Goal: Task Accomplishment & Management: Use online tool/utility

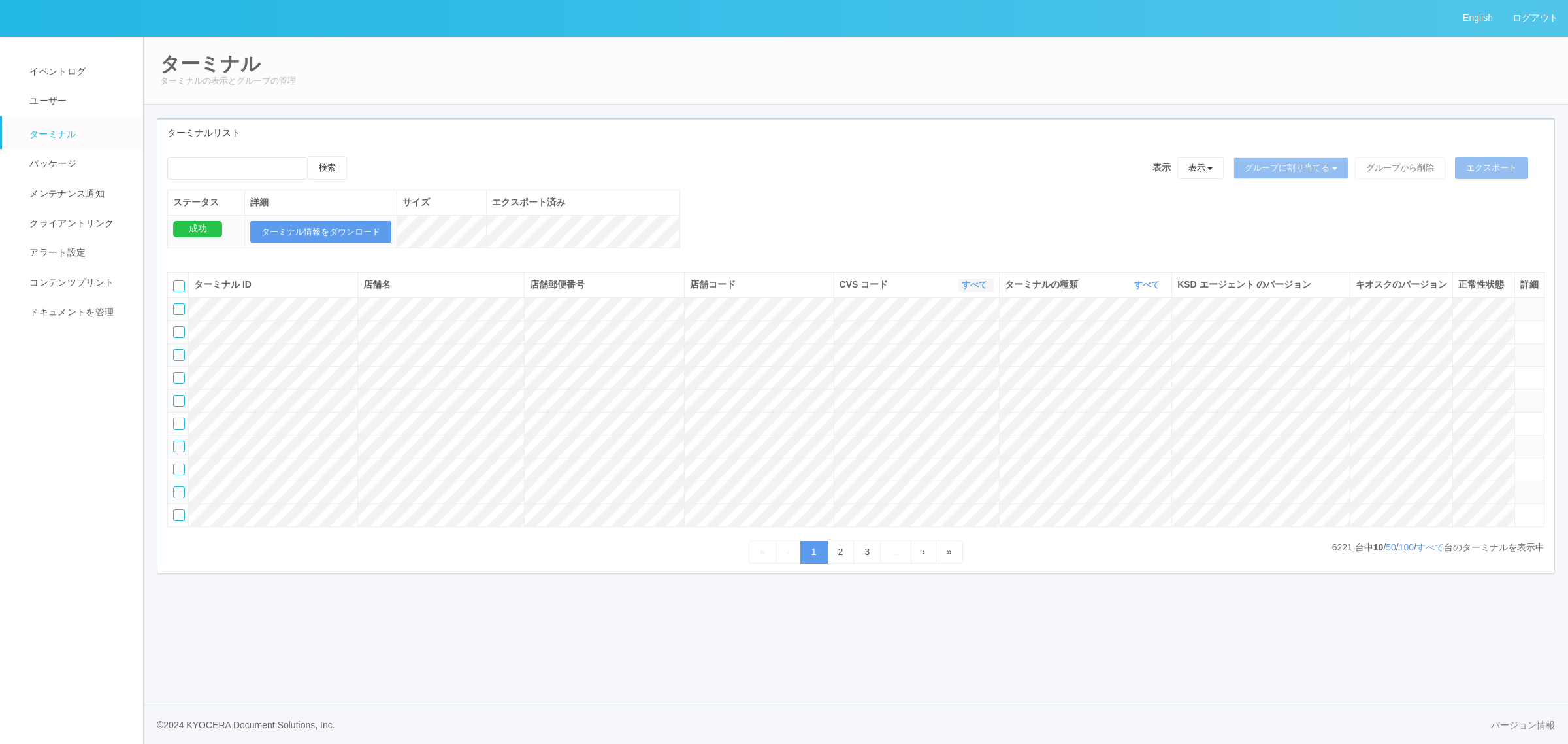
click at [968, 289] on link "すべて" at bounding box center [976, 284] width 29 height 10
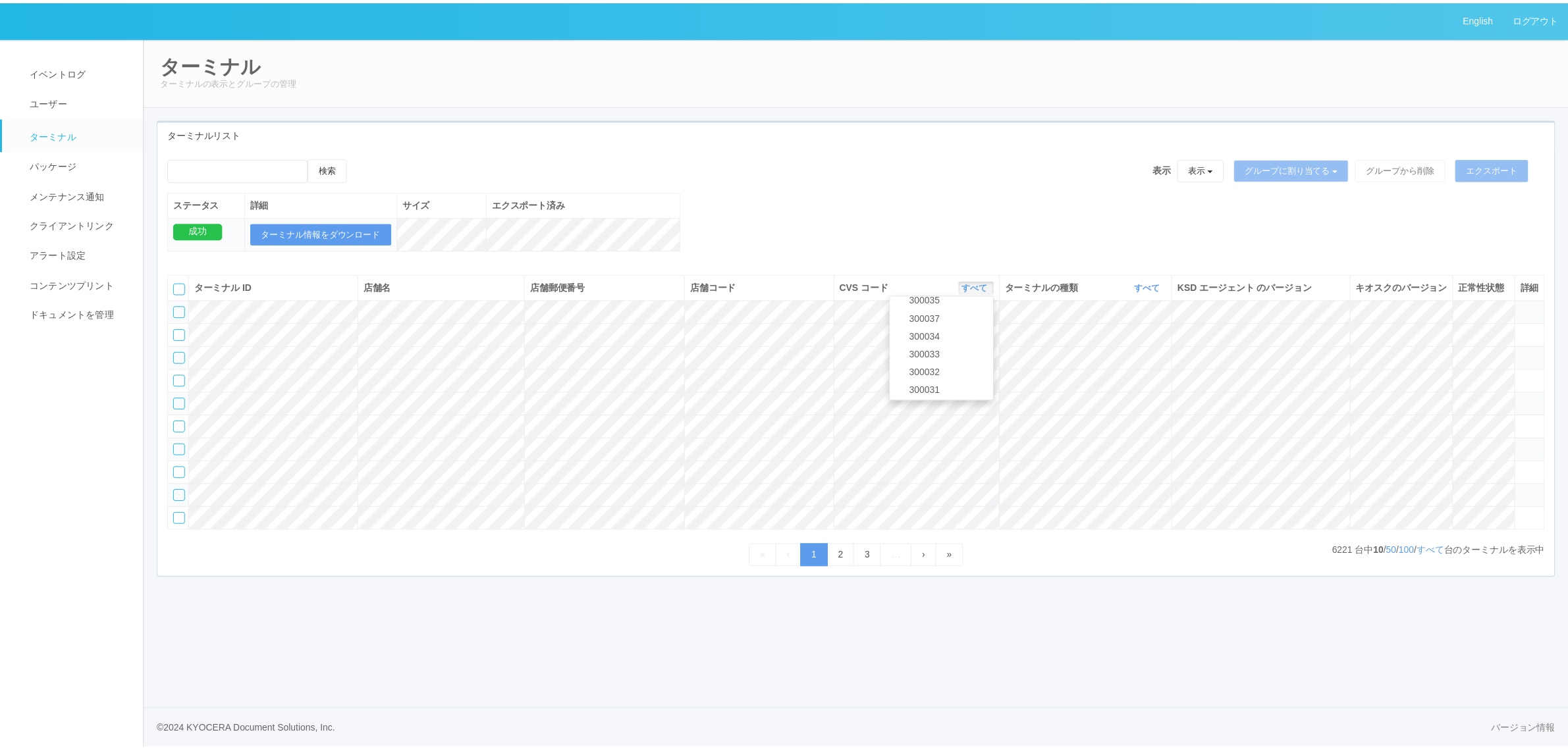
scroll to position [47, 0]
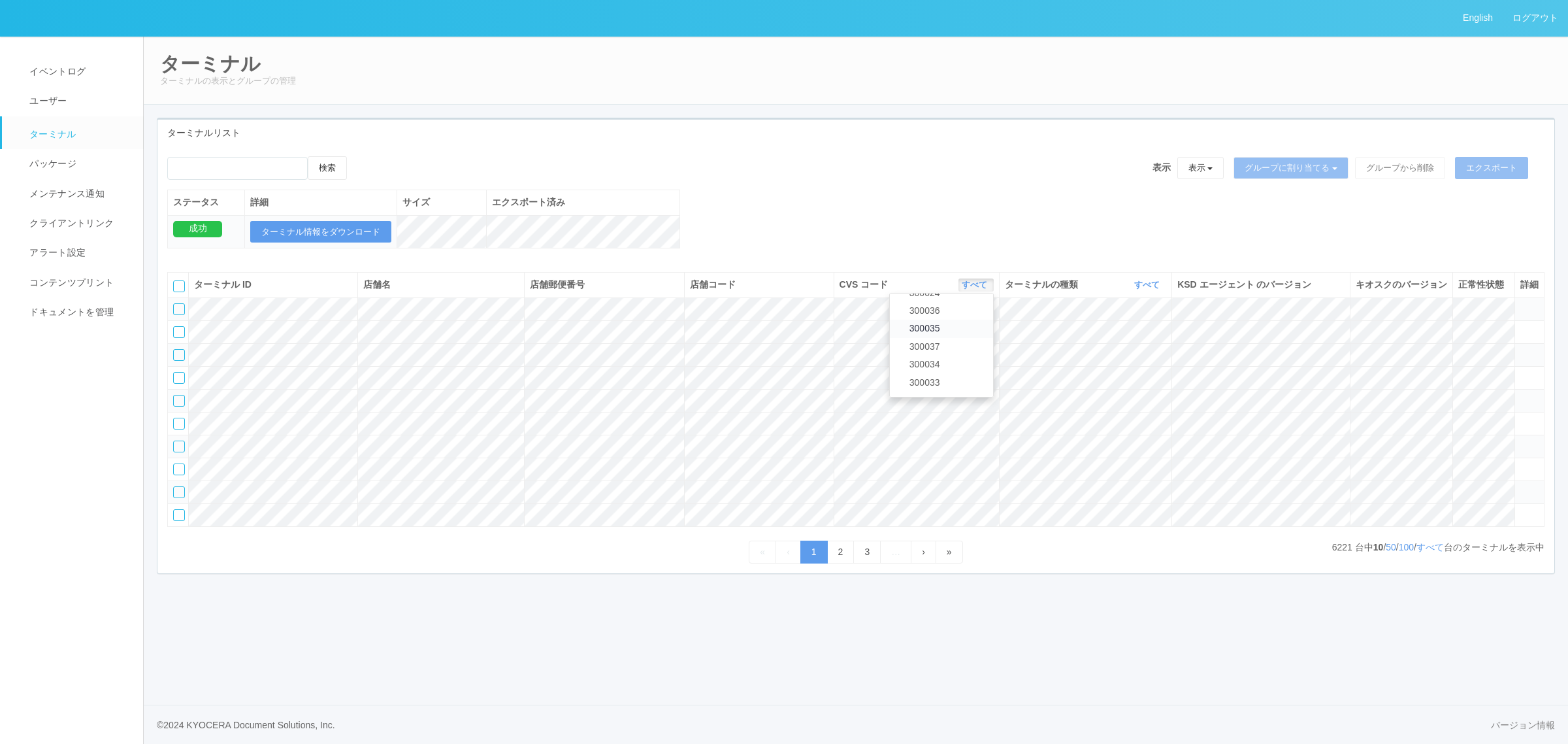
click at [962, 337] on link "300035" at bounding box center [941, 328] width 103 height 18
click at [1521, 326] on icon at bounding box center [1521, 326] width 0 height 0
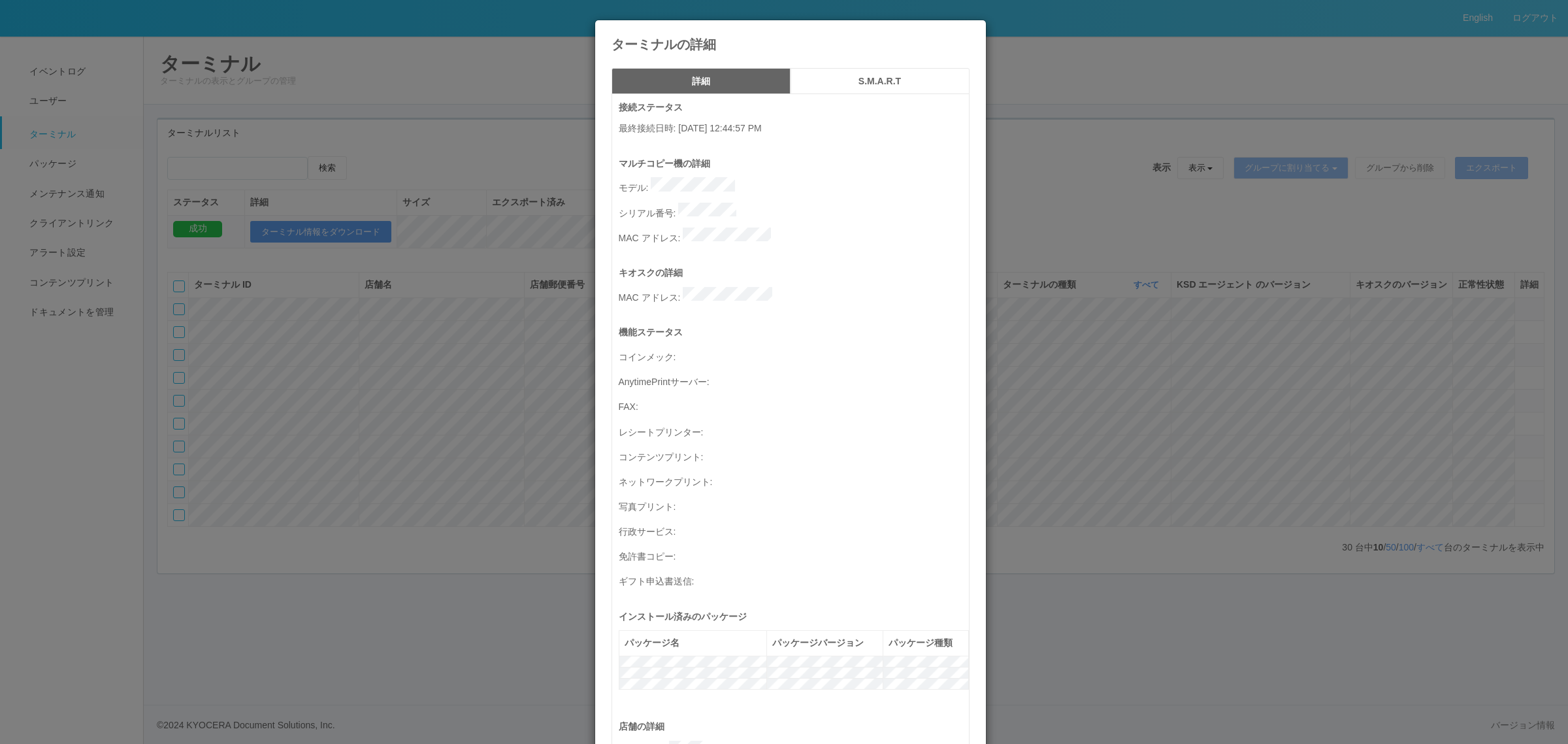
click at [1463, 365] on div "ターミナルの詳細 詳細 S.M.A.R.T 接続ステータス 最終接続日時 : 09/10/2025 12:44:57 PM マルチコピー機の詳細 モデル : …" at bounding box center [784, 372] width 1568 height 744
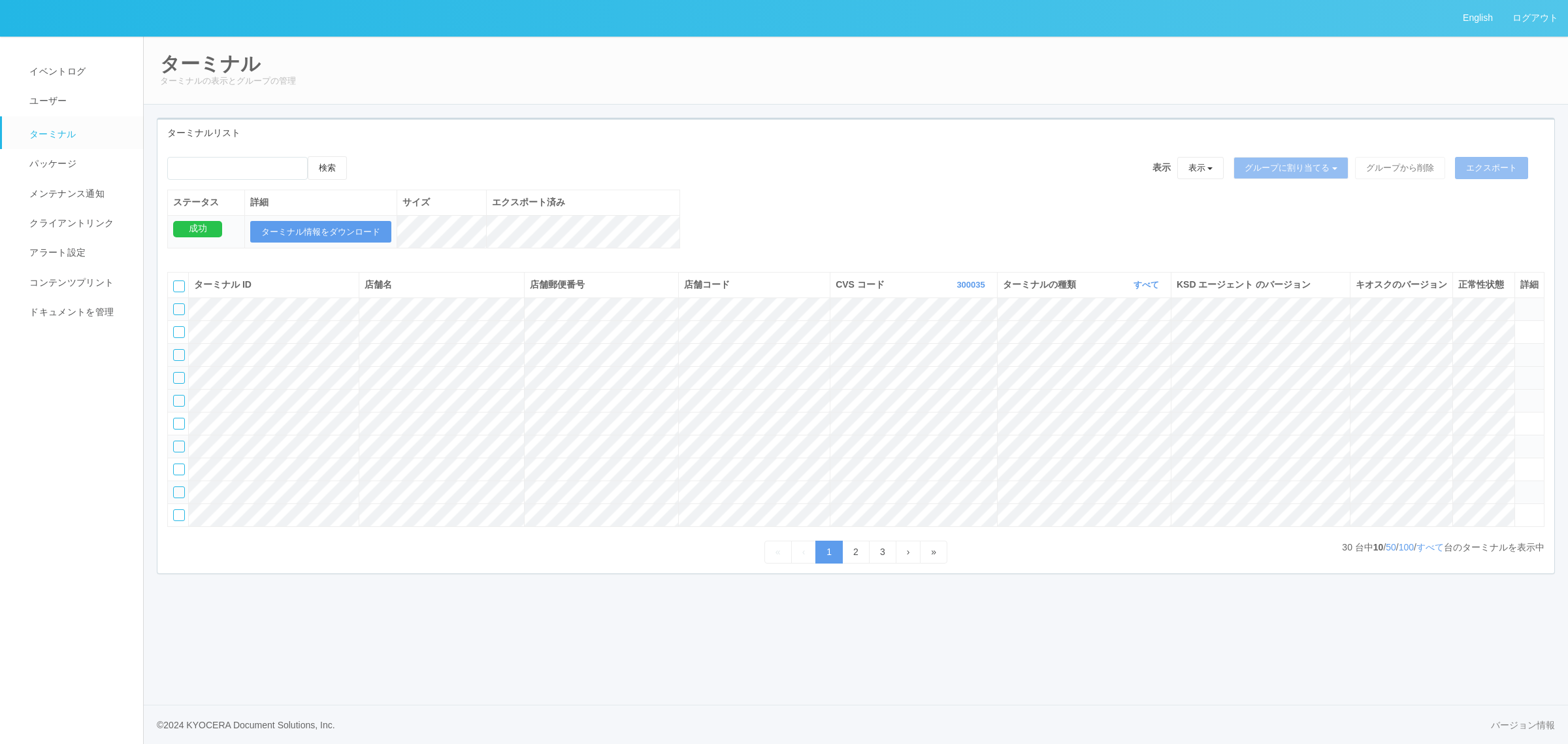
click at [1523, 389] on td at bounding box center [1529, 378] width 30 height 23
click at [1521, 372] on icon at bounding box center [1521, 372] width 0 height 0
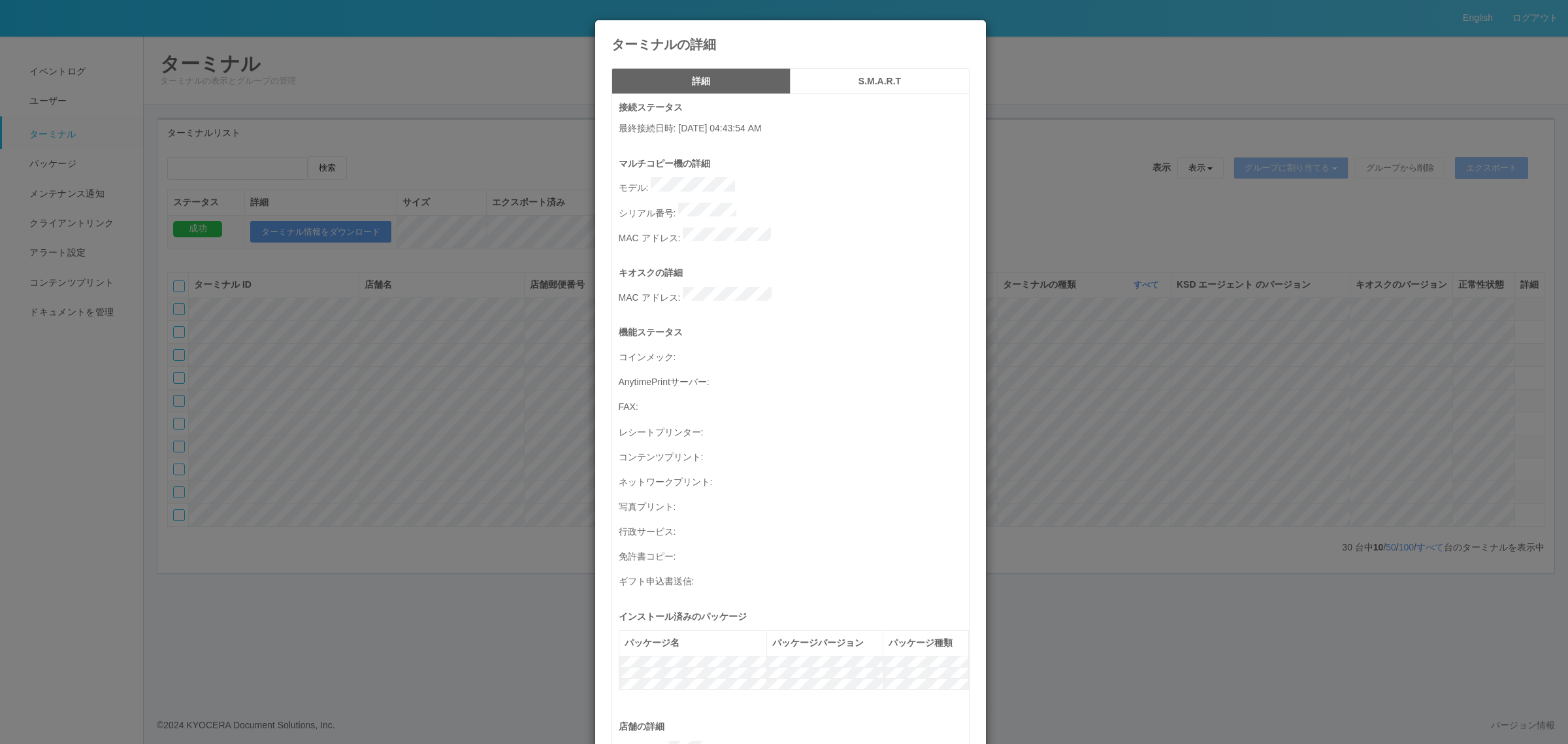
click at [1329, 366] on div "ターミナルの詳細 詳細 S.M.A.R.T 接続ステータス 最終接続日時 : 09/11/2025 04:43:54 AM マルチコピー機の詳細 モデル : …" at bounding box center [784, 372] width 1568 height 744
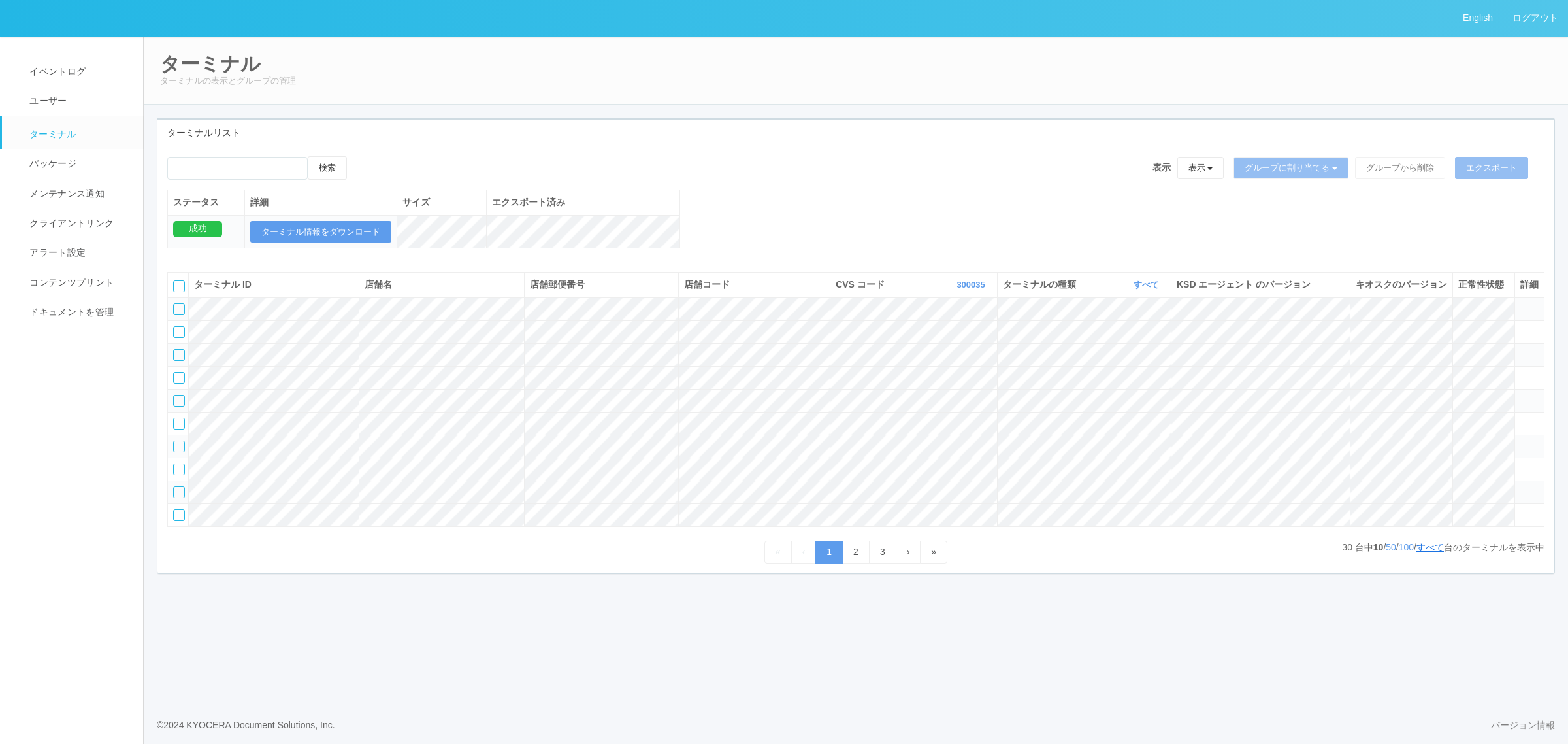
click at [1425, 553] on link "すべて" at bounding box center [1431, 547] width 28 height 11
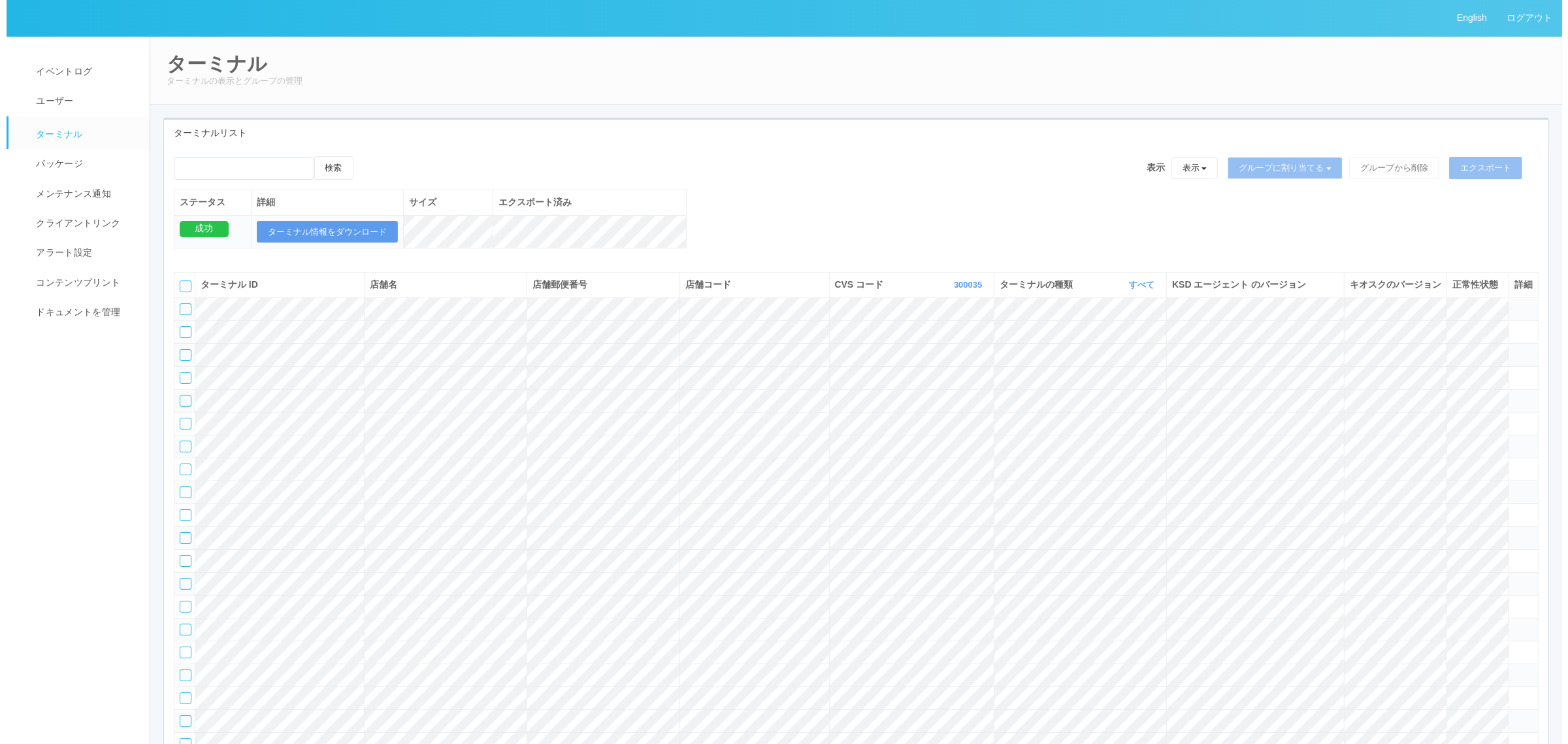
scroll to position [490, 0]
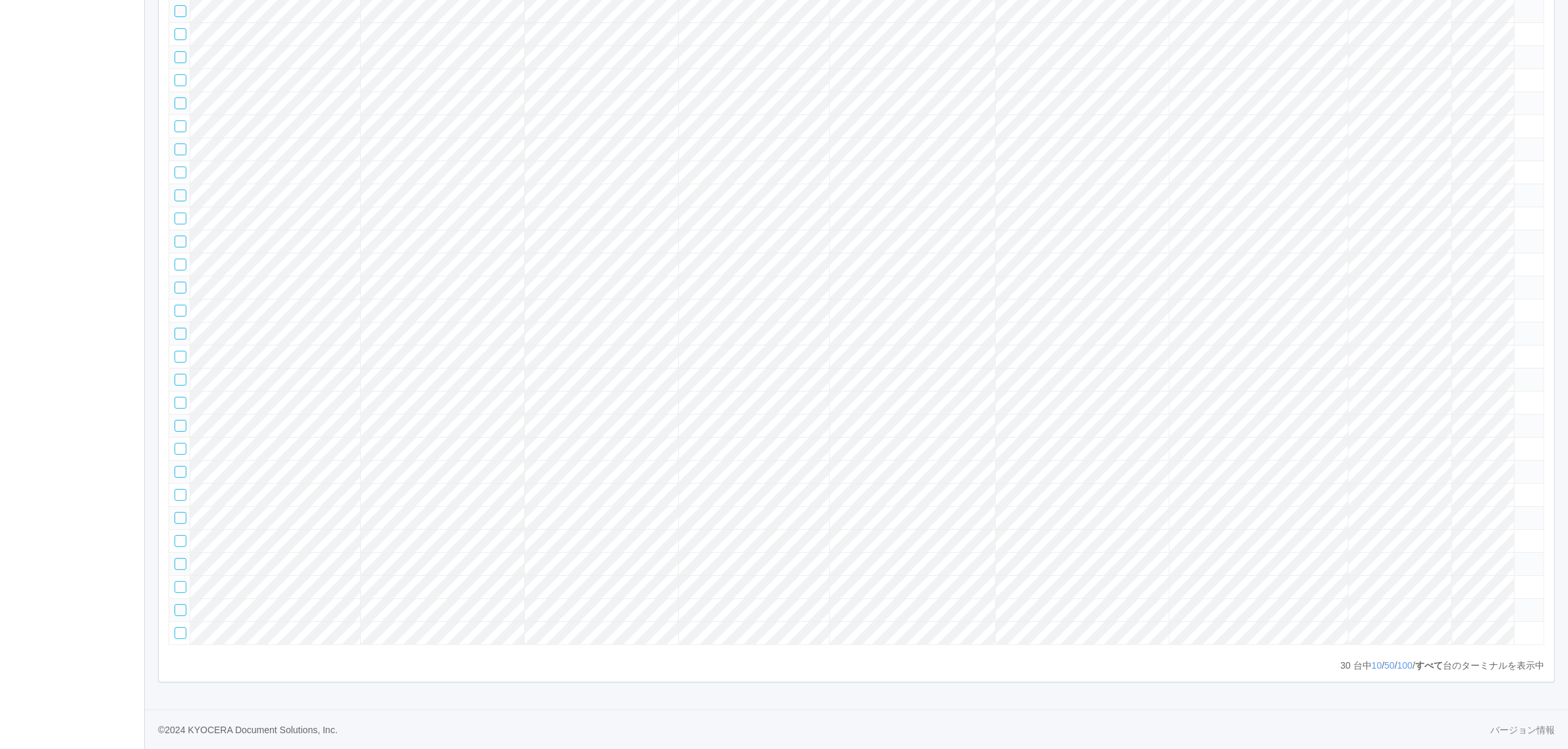
click at [1420, 372] on tr at bounding box center [856, 379] width 1375 height 23
click at [1520, 397] on icon at bounding box center [1520, 397] width 0 height 0
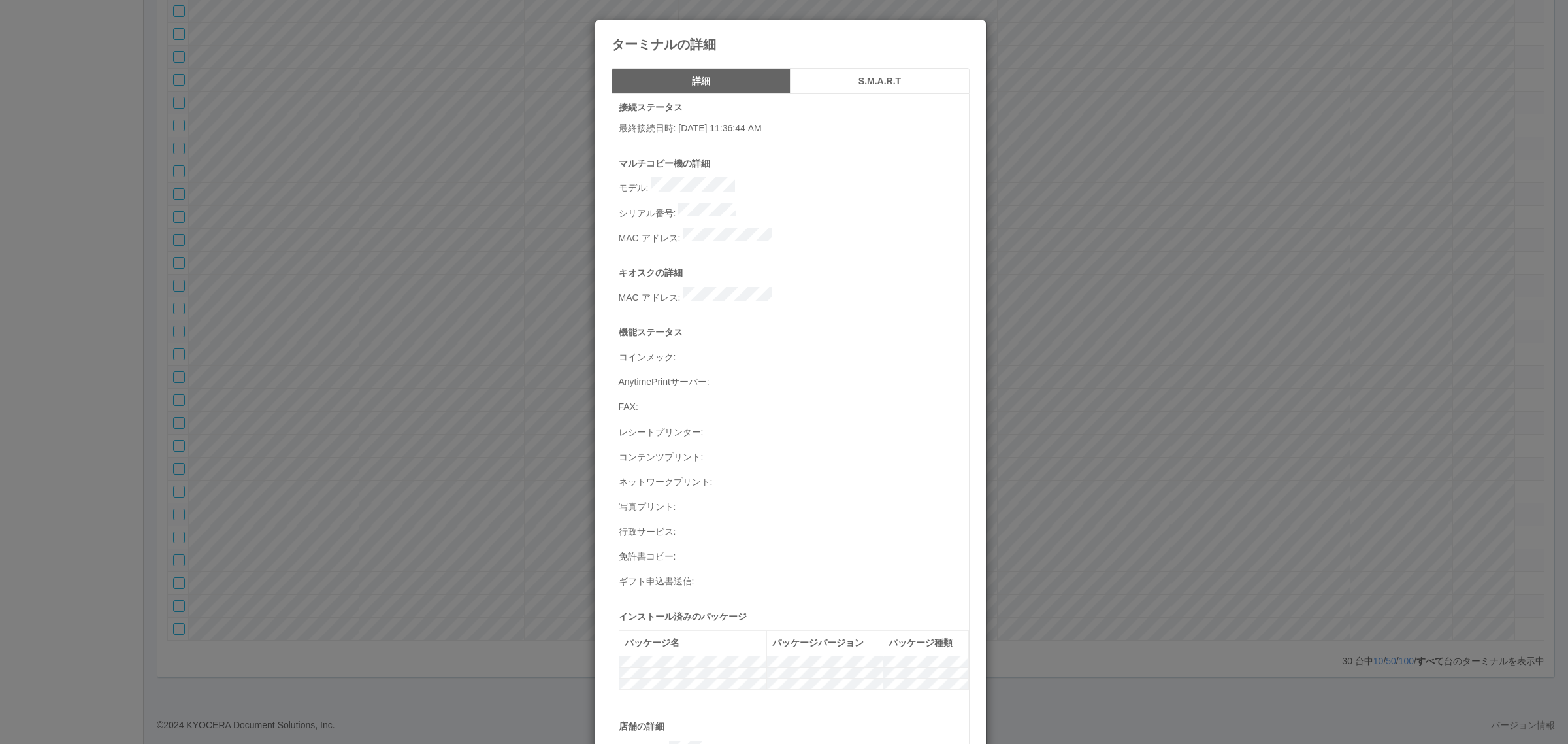
click at [1354, 387] on div "ターミナルの詳細 詳細 S.M.A.R.T 接続ステータス 最終接続日時 : [DATE] 11:36:44 AM マルチコピー機の詳細 モデル : シリアル…" at bounding box center [784, 372] width 1568 height 744
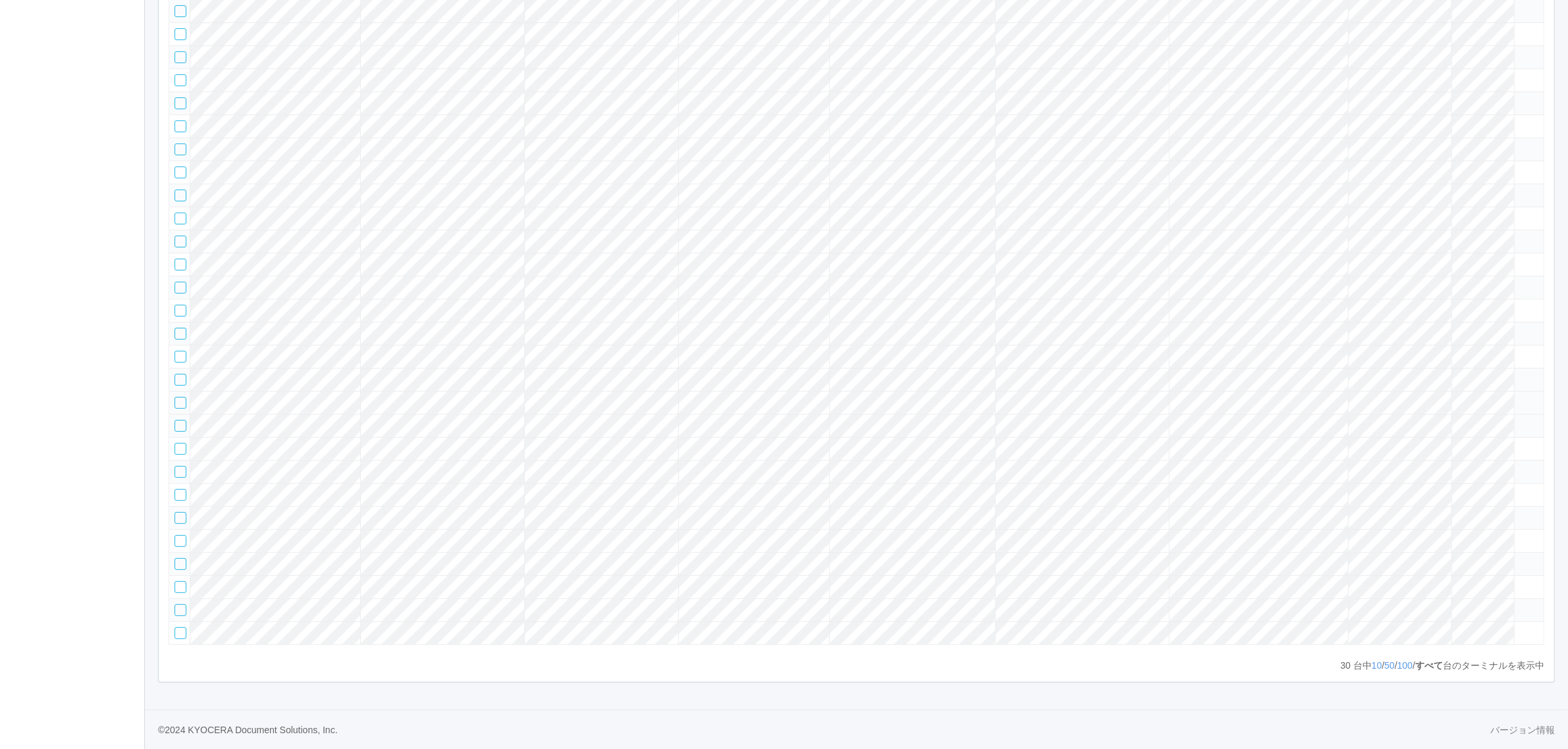
click at [175, 397] on div at bounding box center [180, 403] width 12 height 12
click at [1314, 399] on tr at bounding box center [856, 402] width 1375 height 23
click at [1518, 391] on td at bounding box center [1528, 402] width 30 height 23
click at [1520, 397] on icon at bounding box center [1520, 397] width 0 height 0
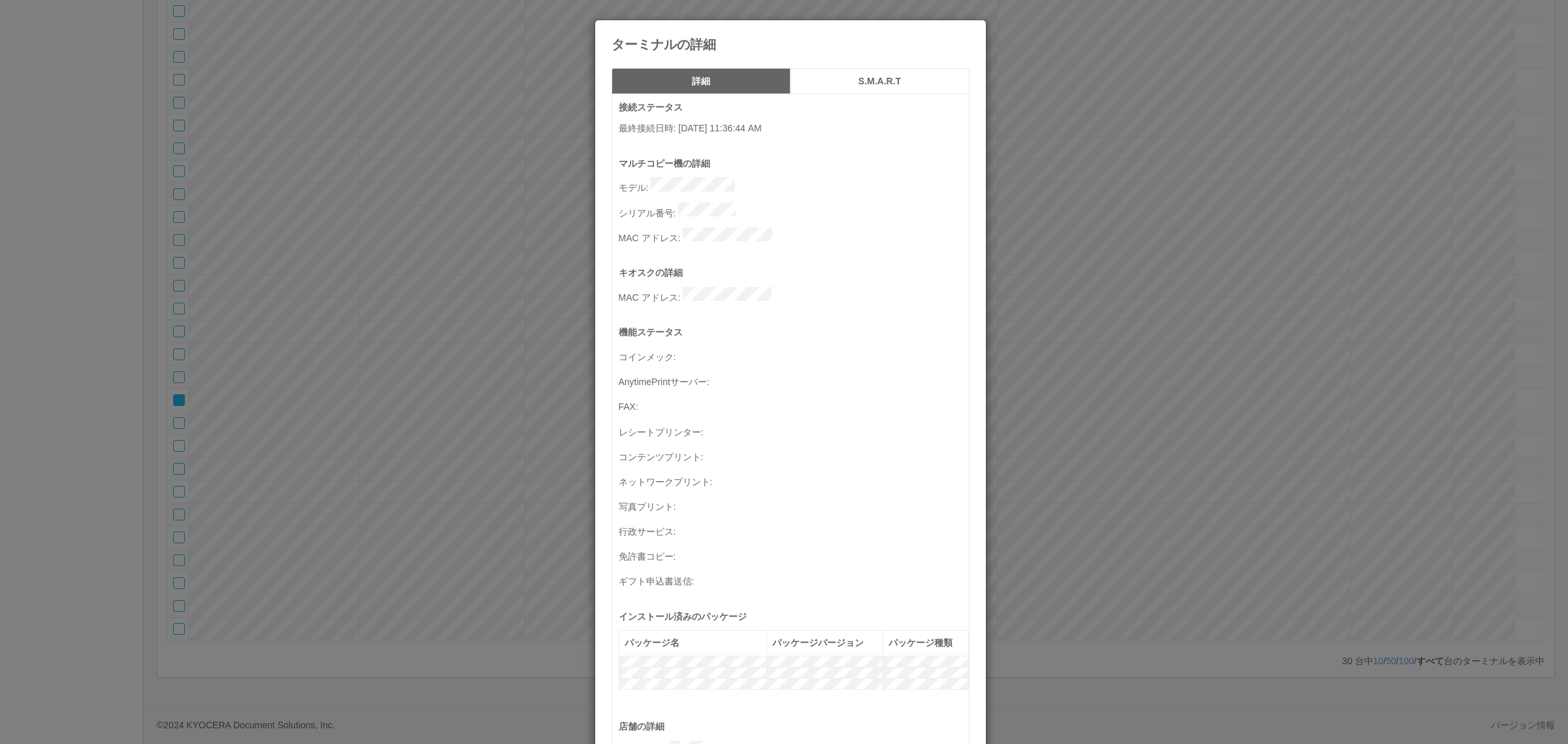
click at [490, 327] on div "ターミナルの詳細 詳細 S.M.A.R.T 接続ステータス 最終接続日時 : [DATE] 11:36:44 AM マルチコピー機の詳細 モデル : シリアル…" at bounding box center [784, 372] width 1568 height 744
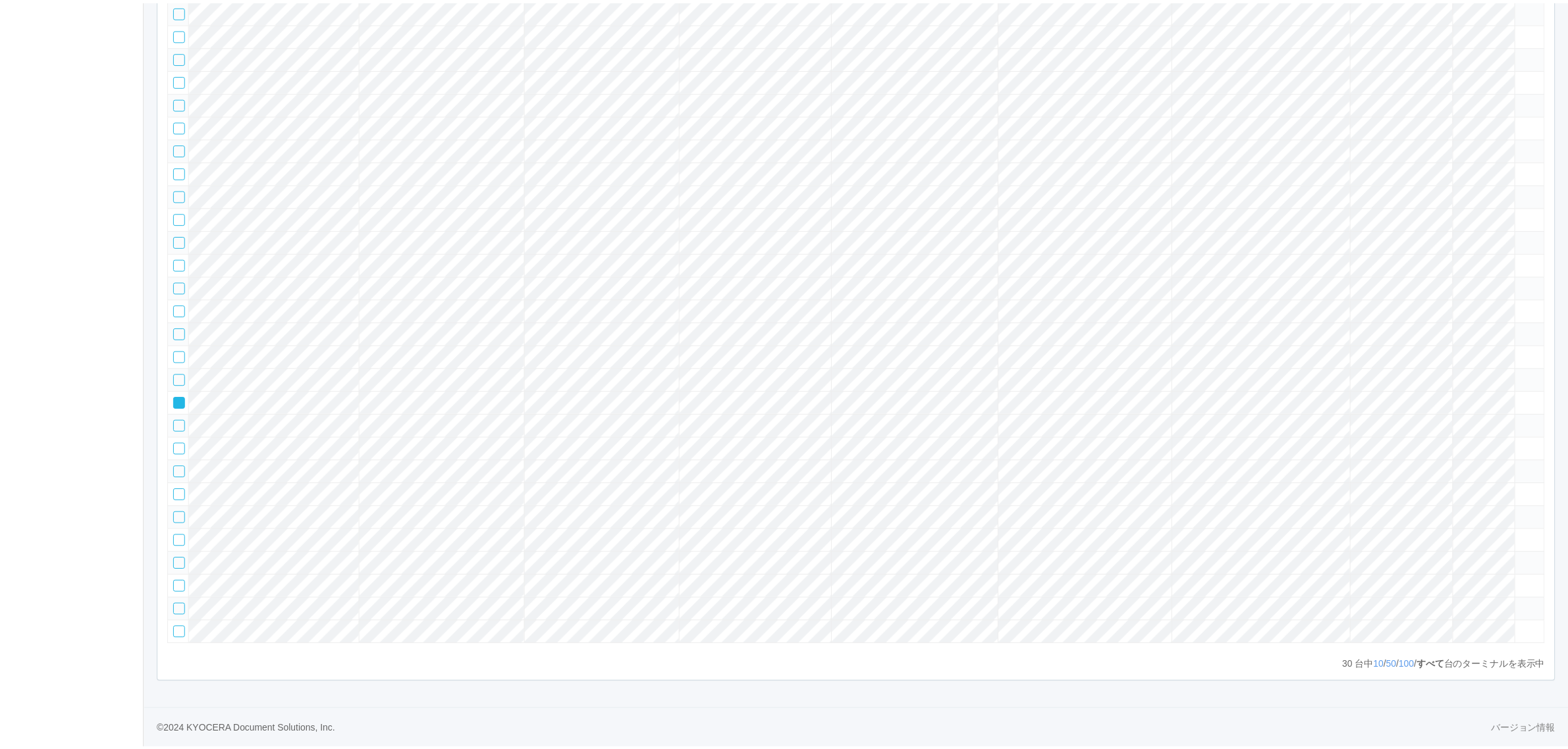
scroll to position [0, 0]
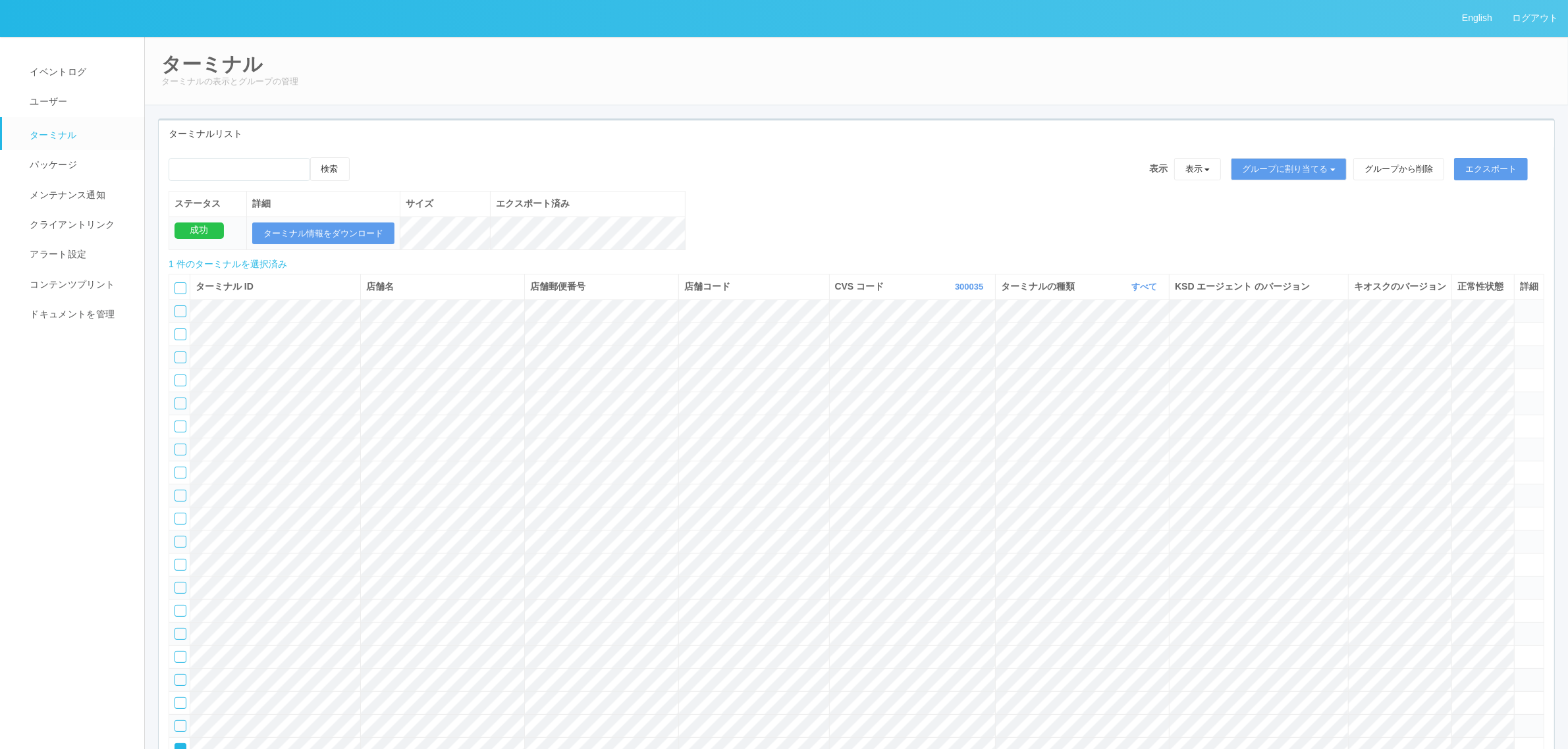
click at [389, 166] on div "検索 表示 表示 すべてのターミナル 未割り当てのターミナル グループを追加 グループ名を編集 アーカイブ済みのターミナル グループに割り当てる グループを追…" at bounding box center [856, 174] width 1375 height 34
click at [363, 158] on icon at bounding box center [363, 158] width 0 height 0
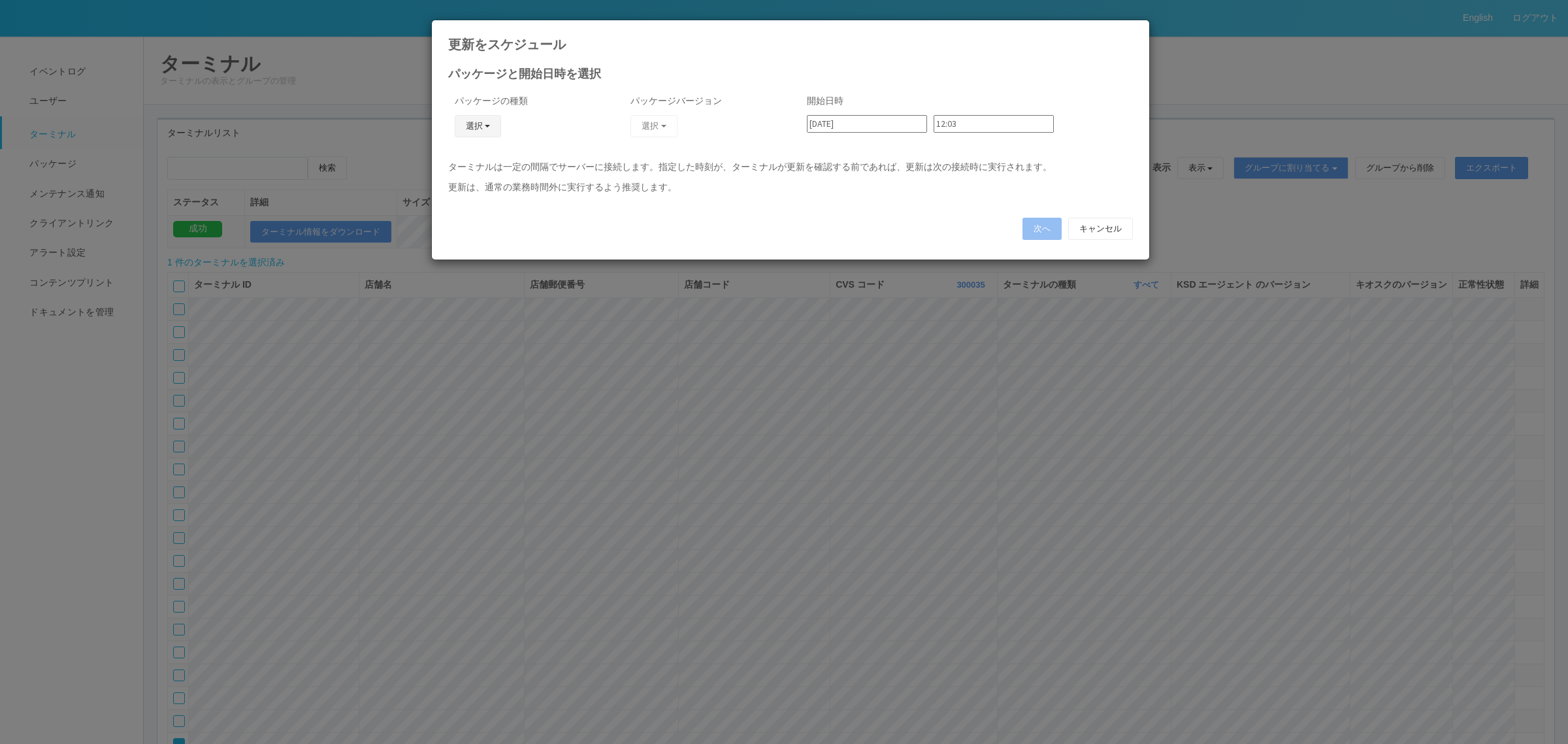
drag, startPoint x: 451, startPoint y: 124, endPoint x: 454, endPoint y: 131, distance: 7.6
click at [453, 125] on div "パッケージの種類 選択 KSD エージェント キオスク j_setting.txt" at bounding box center [527, 124] width 157 height 72
click at [465, 124] on button "選択" at bounding box center [479, 126] width 47 height 22
drag, startPoint x: 465, startPoint y: 181, endPoint x: 506, endPoint y: 166, distance: 43.7
click at [465, 181] on link "キオスク" at bounding box center [458, 182] width 103 height 20
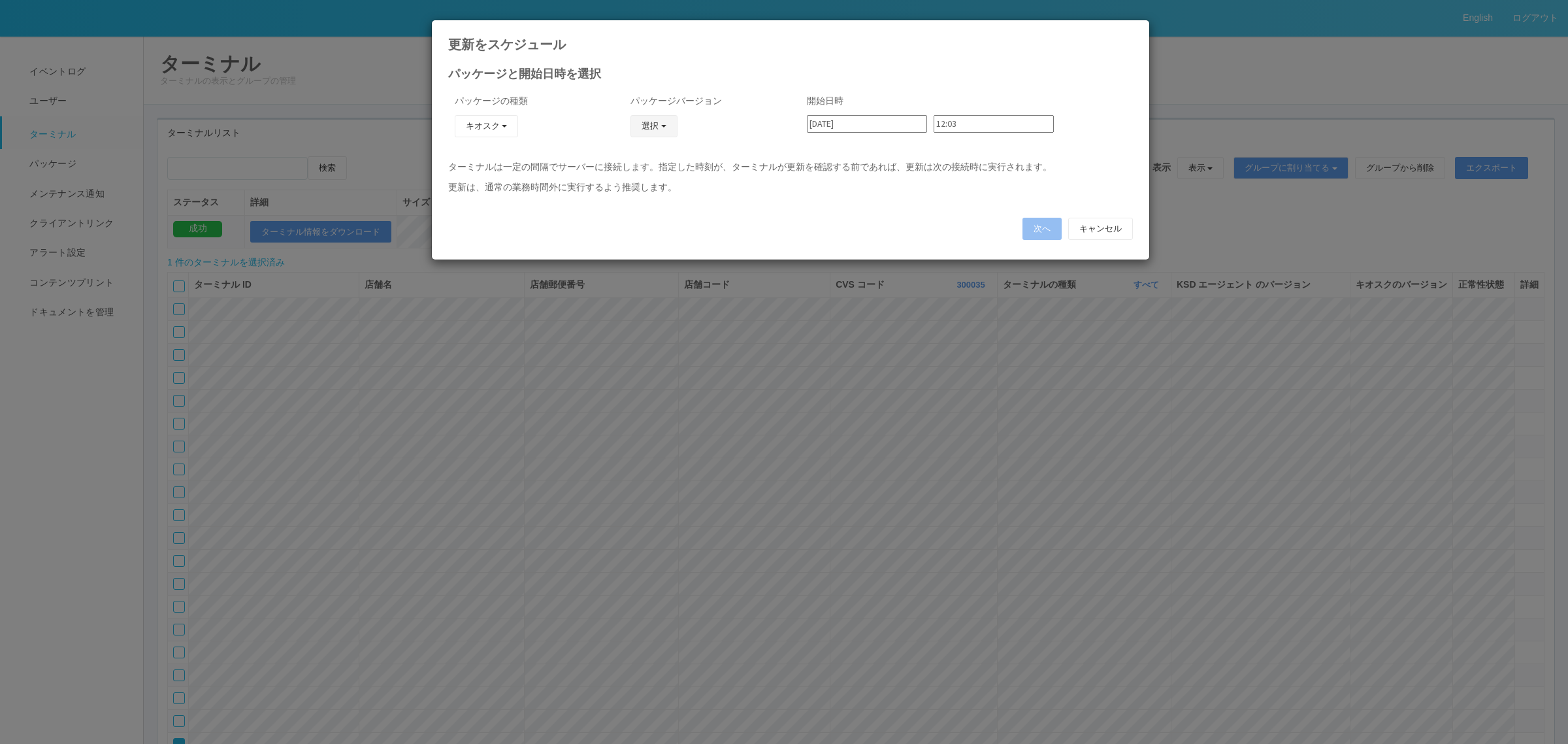
click at [650, 128] on button "選択" at bounding box center [654, 126] width 47 height 22
click at [629, 182] on link "2.1.5218" at bounding box center [627, 182] width 118 height 20
click at [1037, 230] on button "次へ" at bounding box center [1042, 229] width 39 height 22
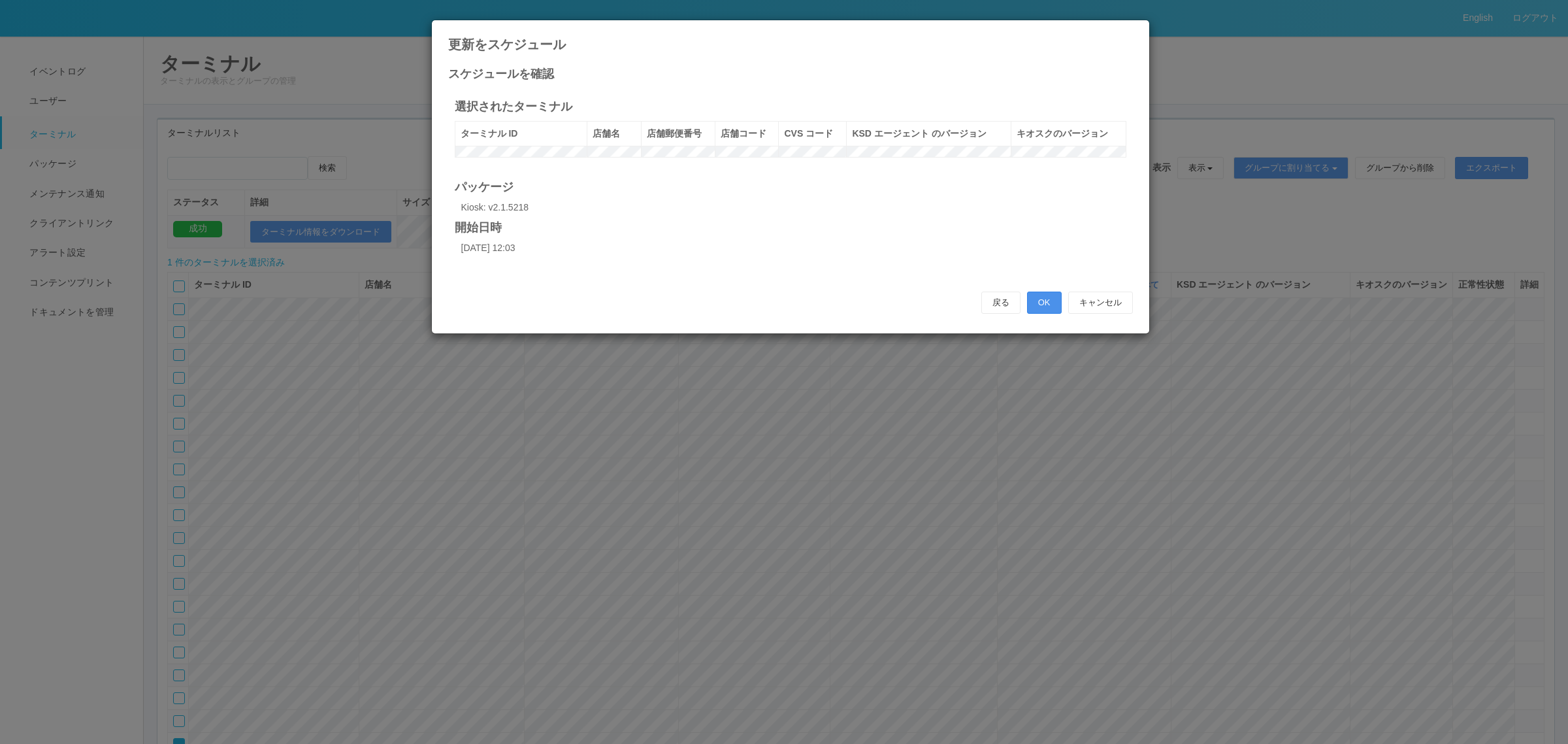
click at [1042, 314] on button "OK" at bounding box center [1044, 303] width 35 height 22
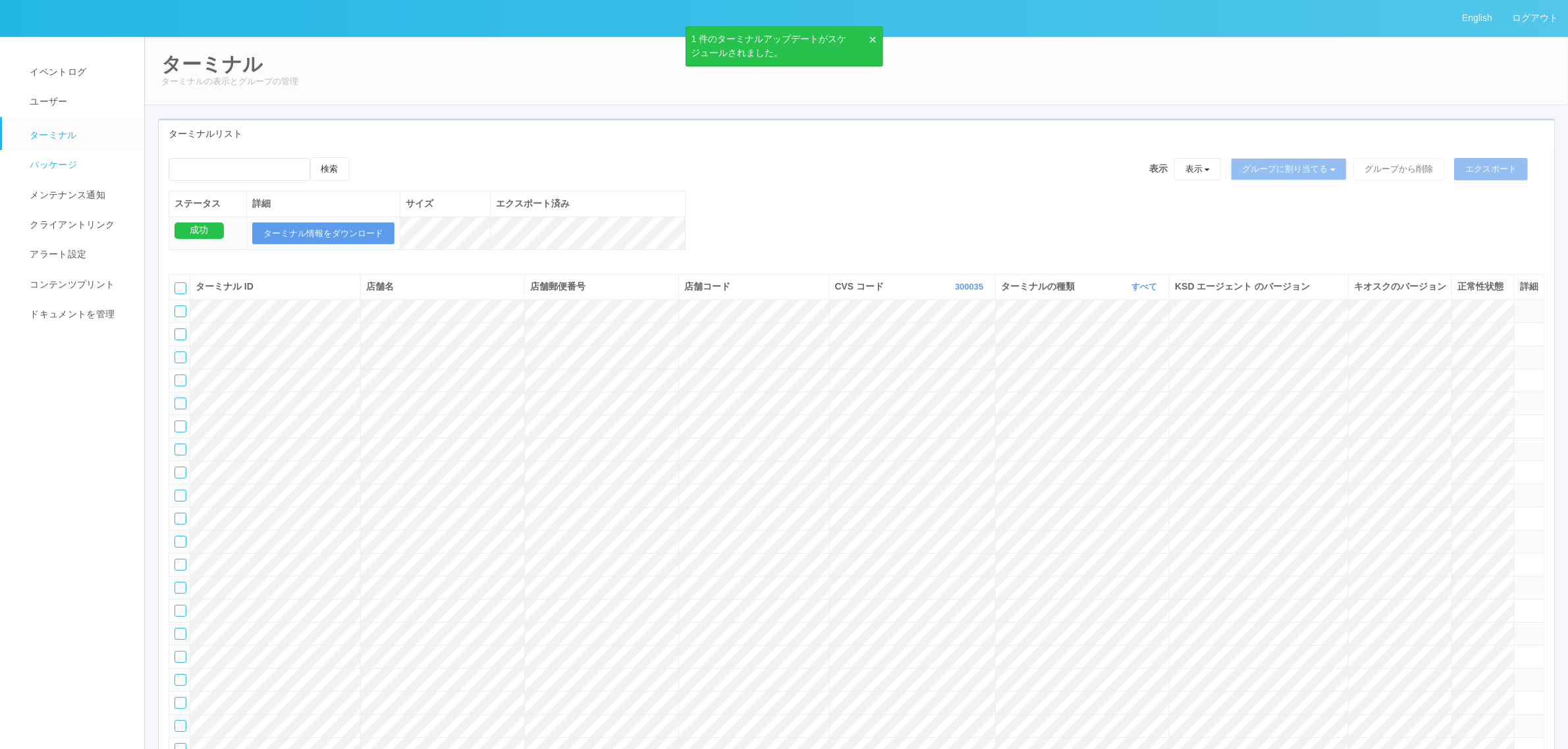
click at [58, 154] on link "パッケージ" at bounding box center [79, 165] width 154 height 30
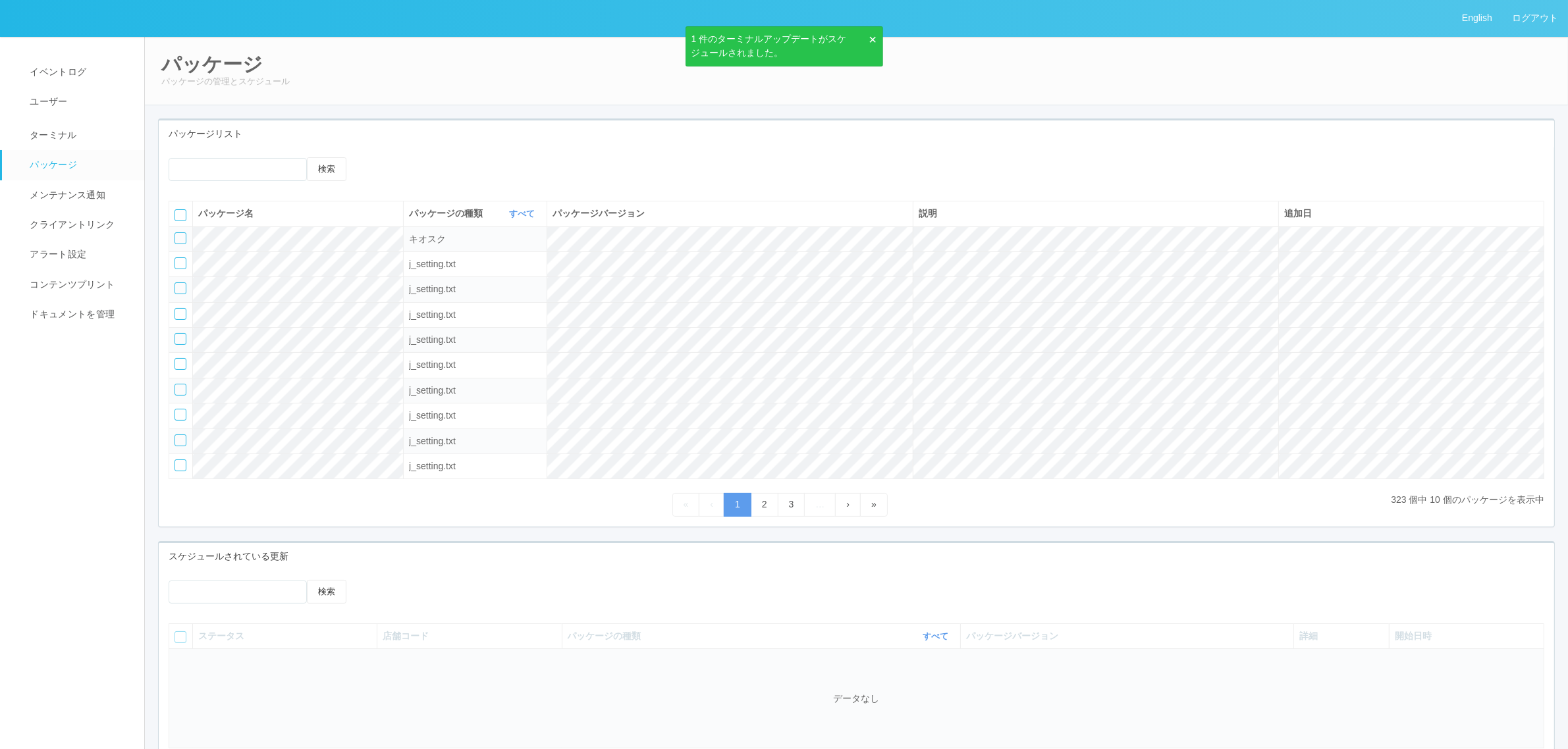
scroll to position [121, 0]
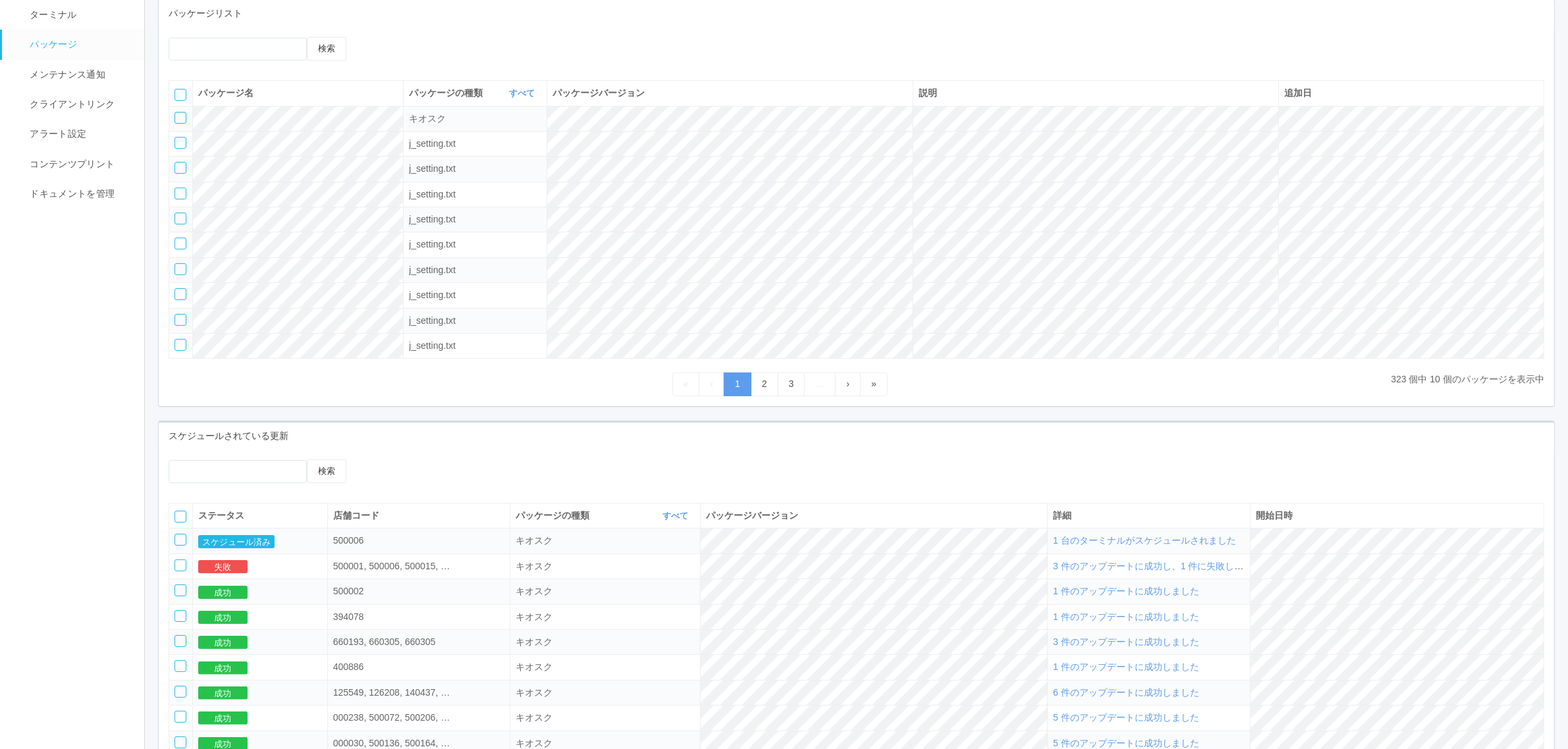
click at [1137, 546] on span "1 台のターミナルがスケジュールされました" at bounding box center [1144, 540] width 183 height 11
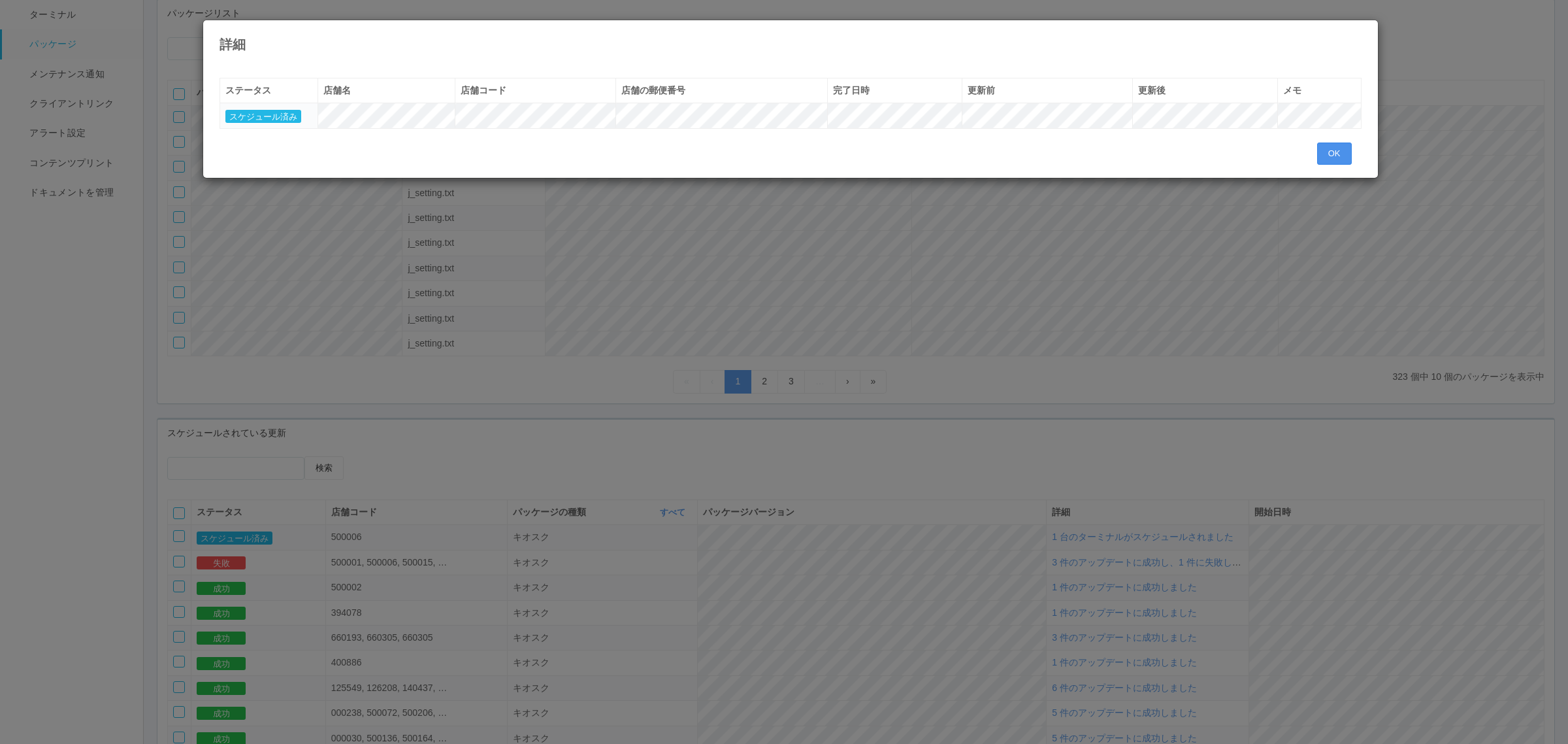
click at [1321, 148] on button "OK" at bounding box center [1335, 154] width 35 height 22
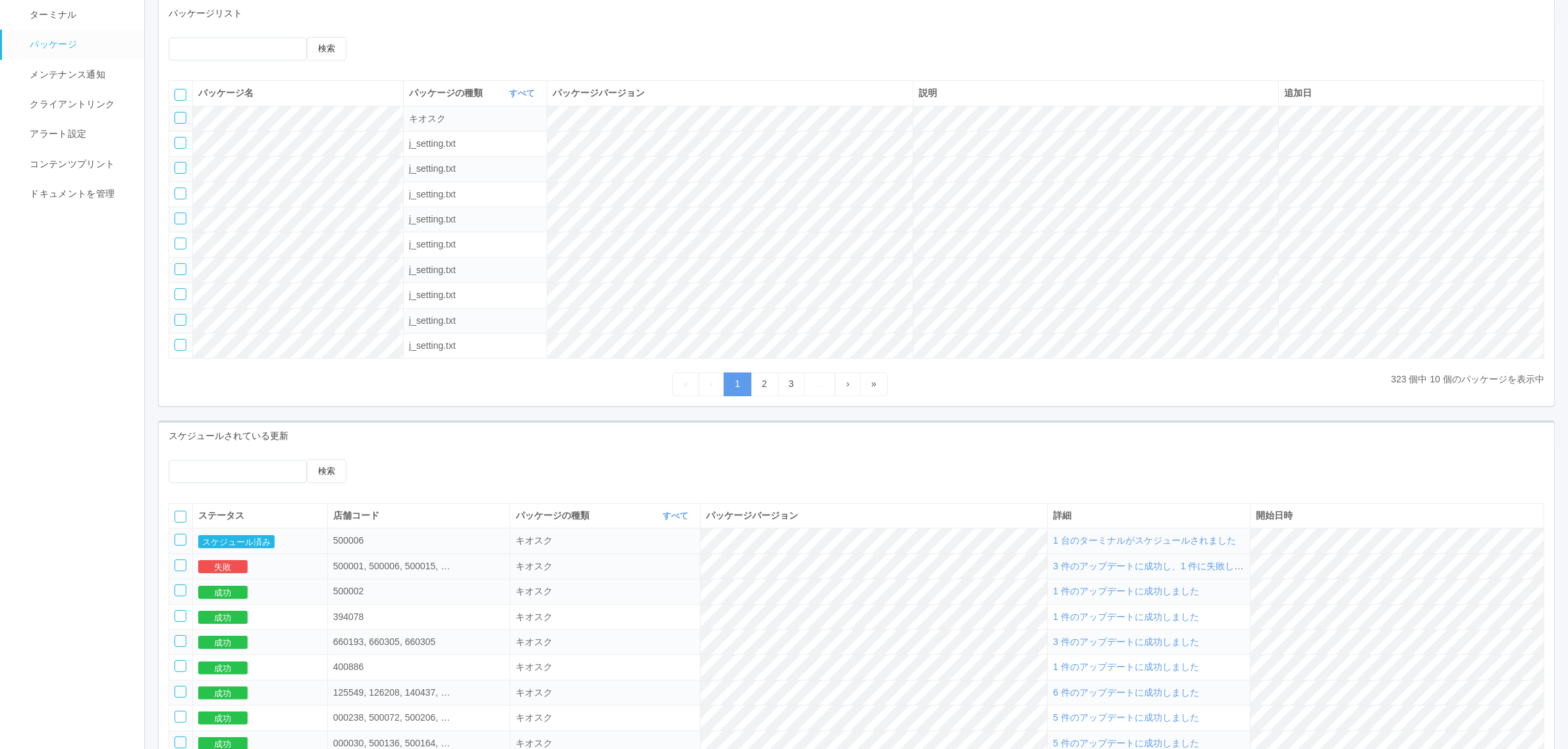
click at [1171, 572] on span "3 件のアップデートに成功し、1 件に失敗しました" at bounding box center [1157, 566] width 209 height 11
click at [1137, 572] on span "3 件のアップデートに成功し、1 件に失敗しました" at bounding box center [1157, 566] width 209 height 11
click at [1139, 572] on span "3 件のアップデートに成功し、1 件に失敗しました" at bounding box center [1157, 566] width 209 height 11
click at [169, 544] on td at bounding box center [181, 541] width 24 height 25
click at [174, 546] on div at bounding box center [180, 540] width 12 height 12
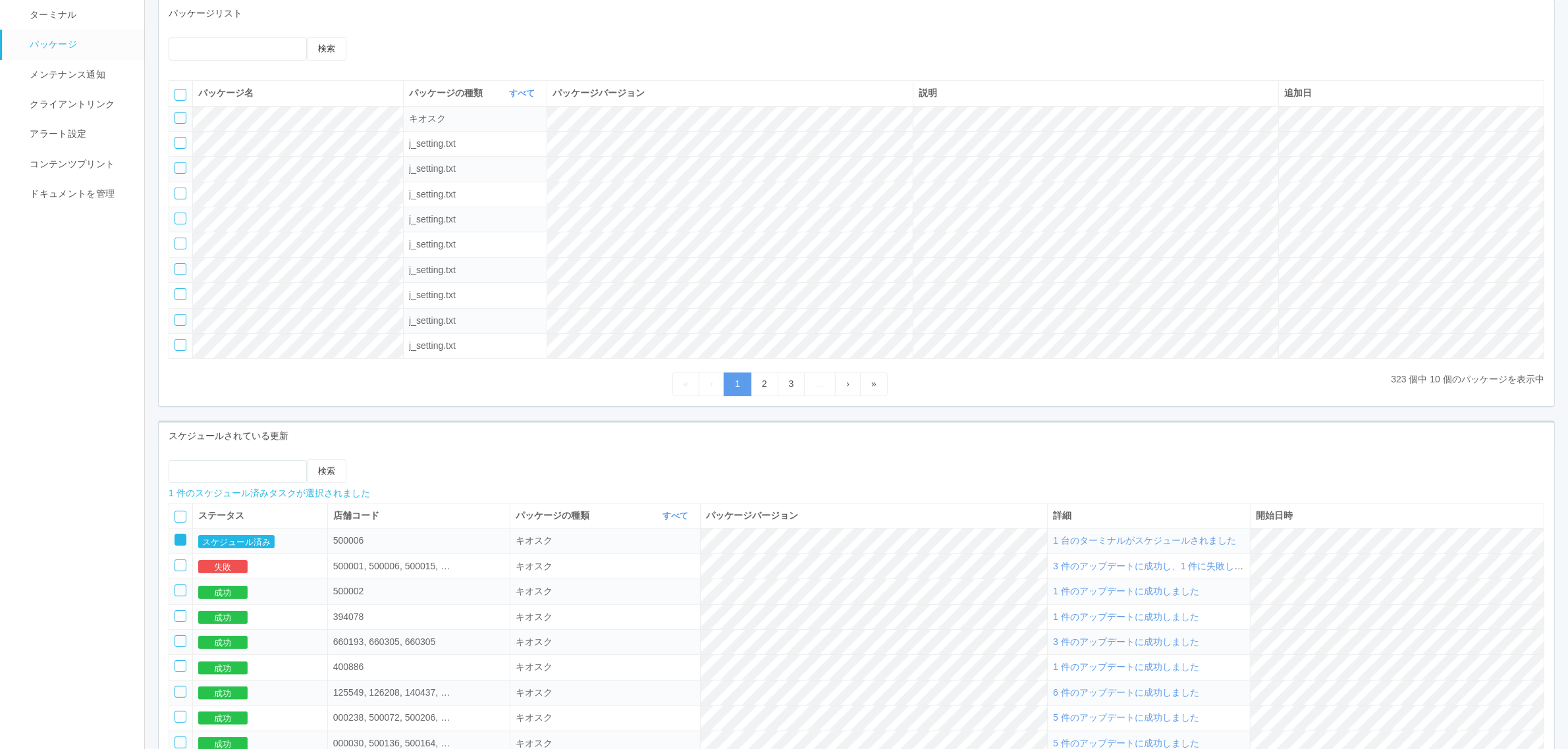
click at [386, 460] on icon at bounding box center [386, 460] width 0 height 0
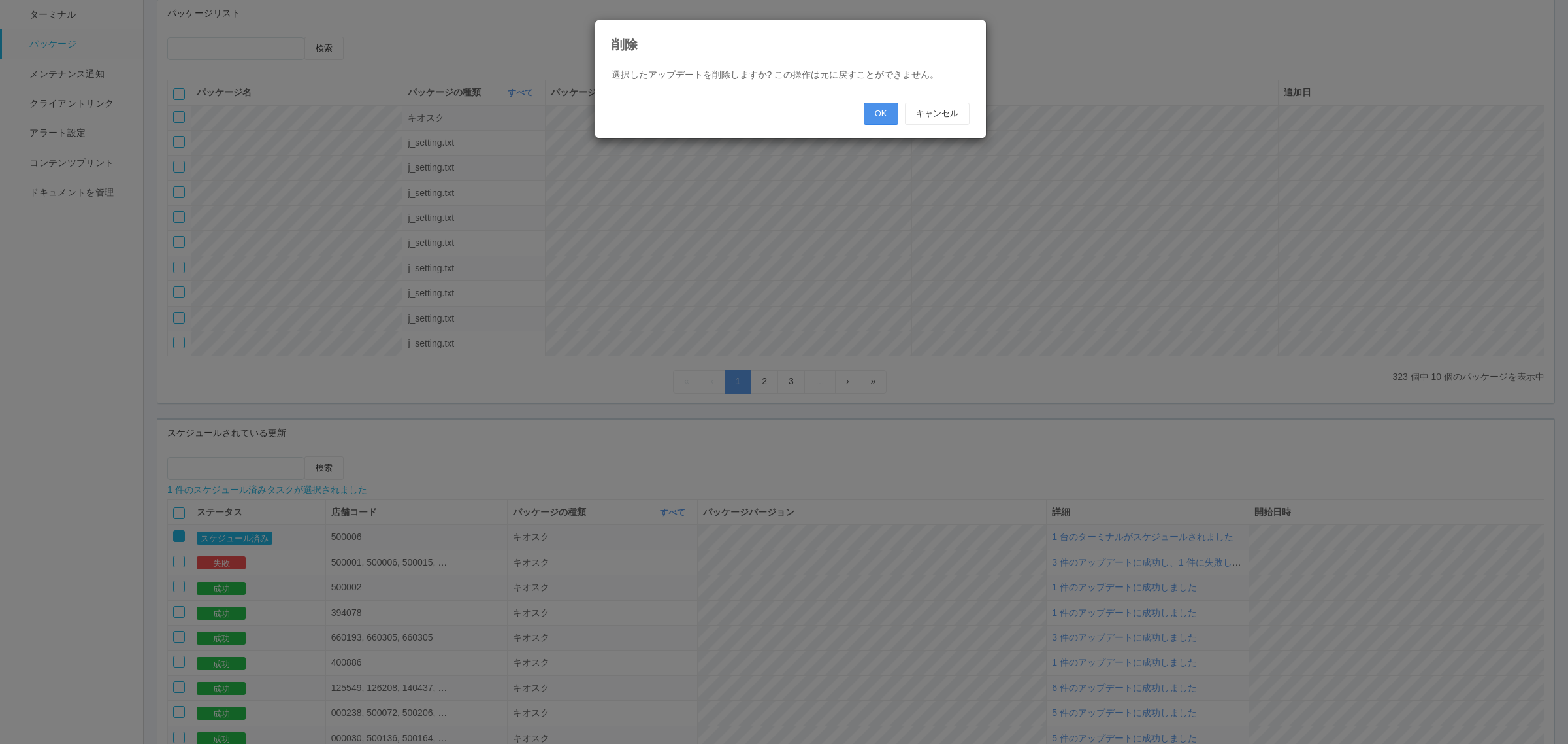
click at [877, 115] on button "OK" at bounding box center [881, 114] width 35 height 22
click at [880, 111] on button "OK" at bounding box center [881, 114] width 35 height 22
click at [632, 246] on div "削除 選択したアップデートを削除しますか? この操作は元に戻すことができません。 OK キャンセル" at bounding box center [784, 372] width 1568 height 744
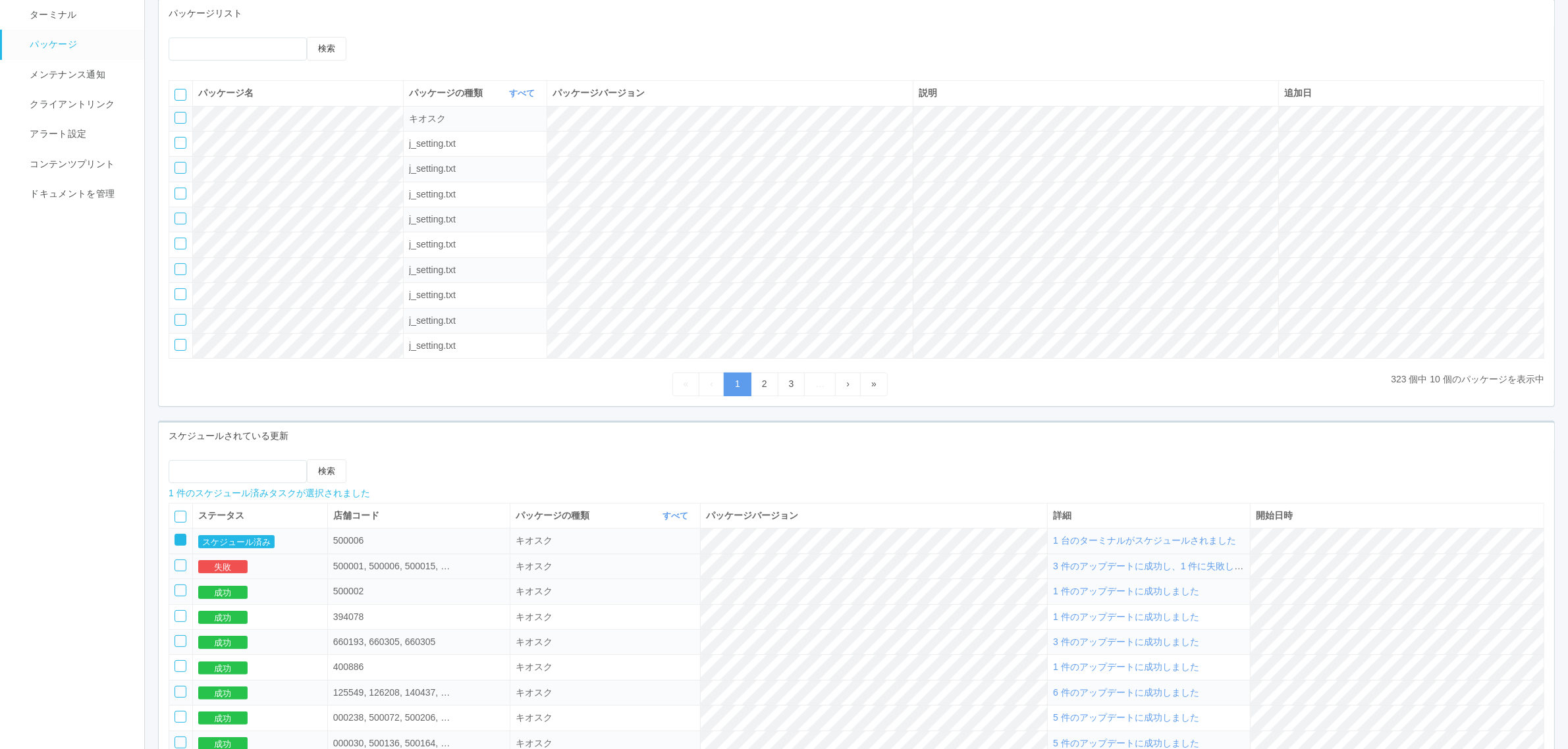
click at [1147, 572] on span "3 件のアップデートに成功し、1 件に失敗しました" at bounding box center [1157, 566] width 209 height 11
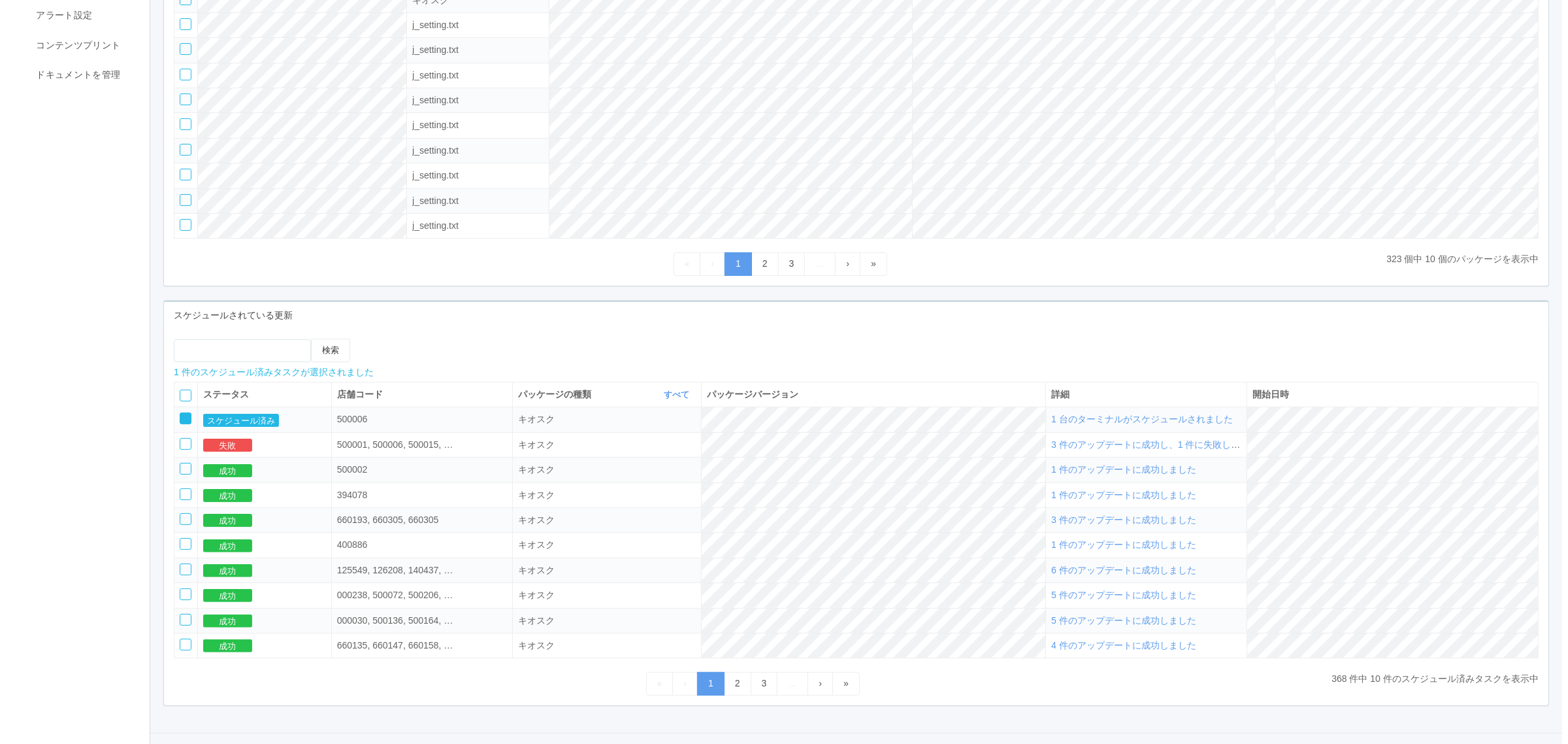
scroll to position [276, 0]
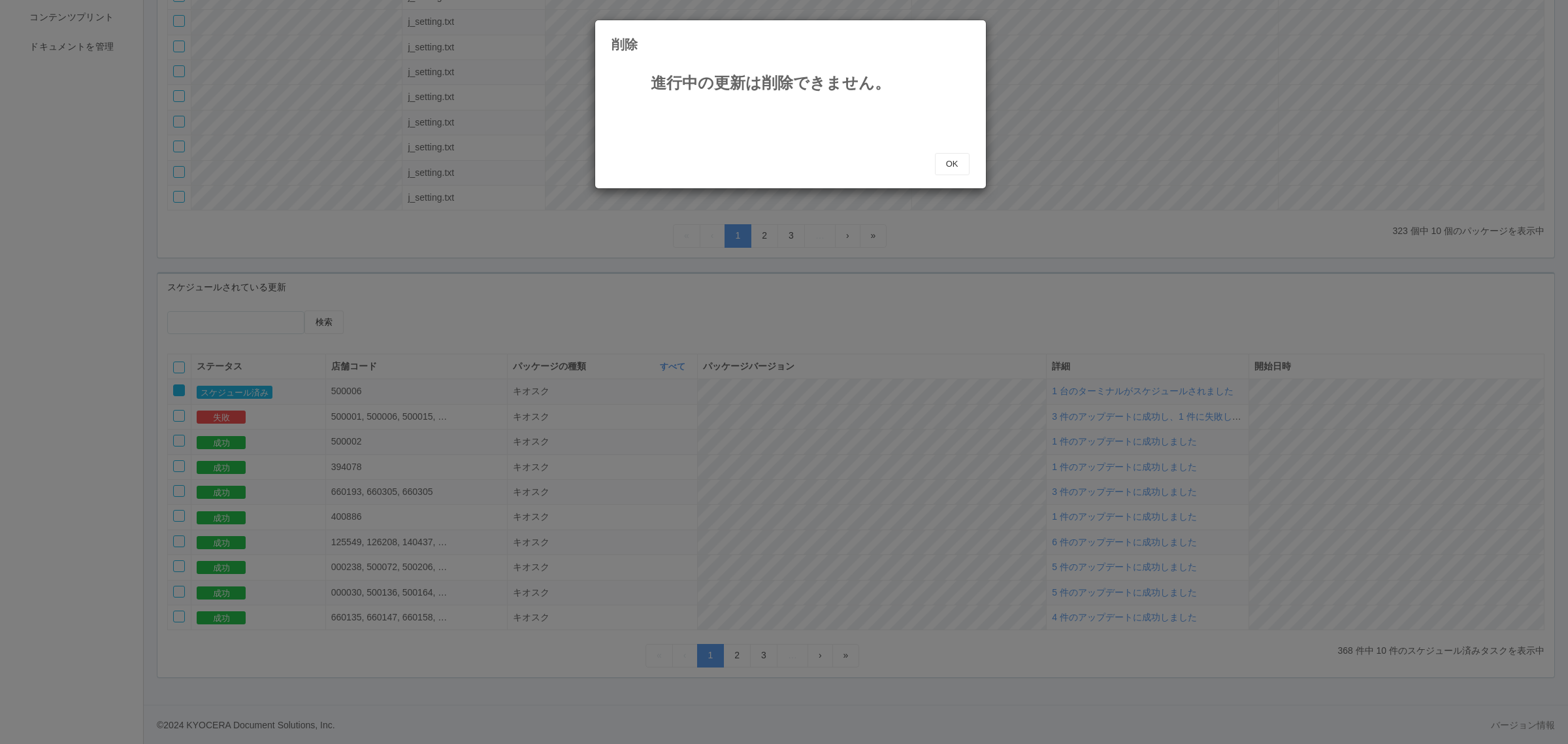
click at [174, 387] on div "削除 進行中の更新は削除できません。 OK" at bounding box center [784, 372] width 1568 height 744
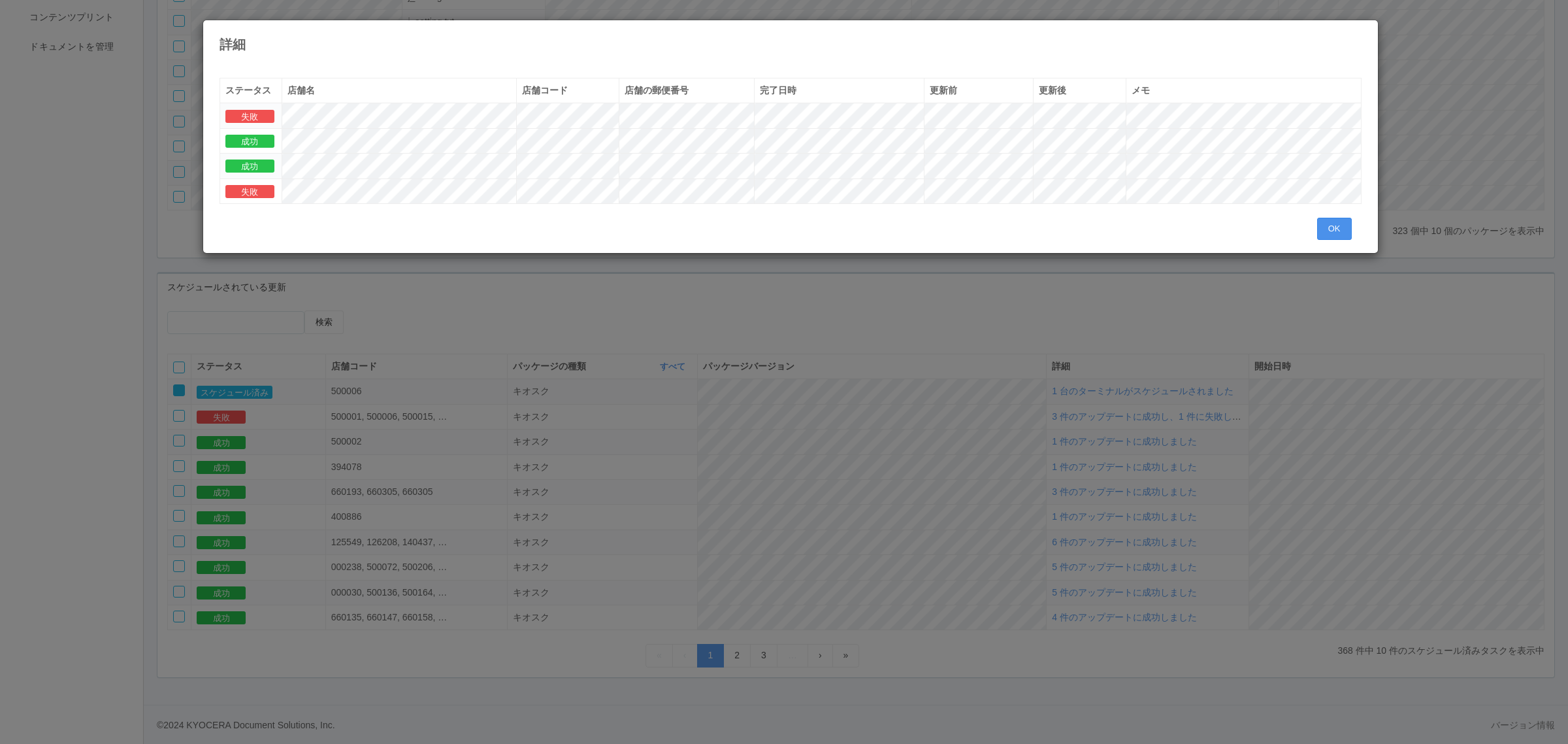
click at [1328, 223] on button "OK" at bounding box center [1335, 229] width 35 height 22
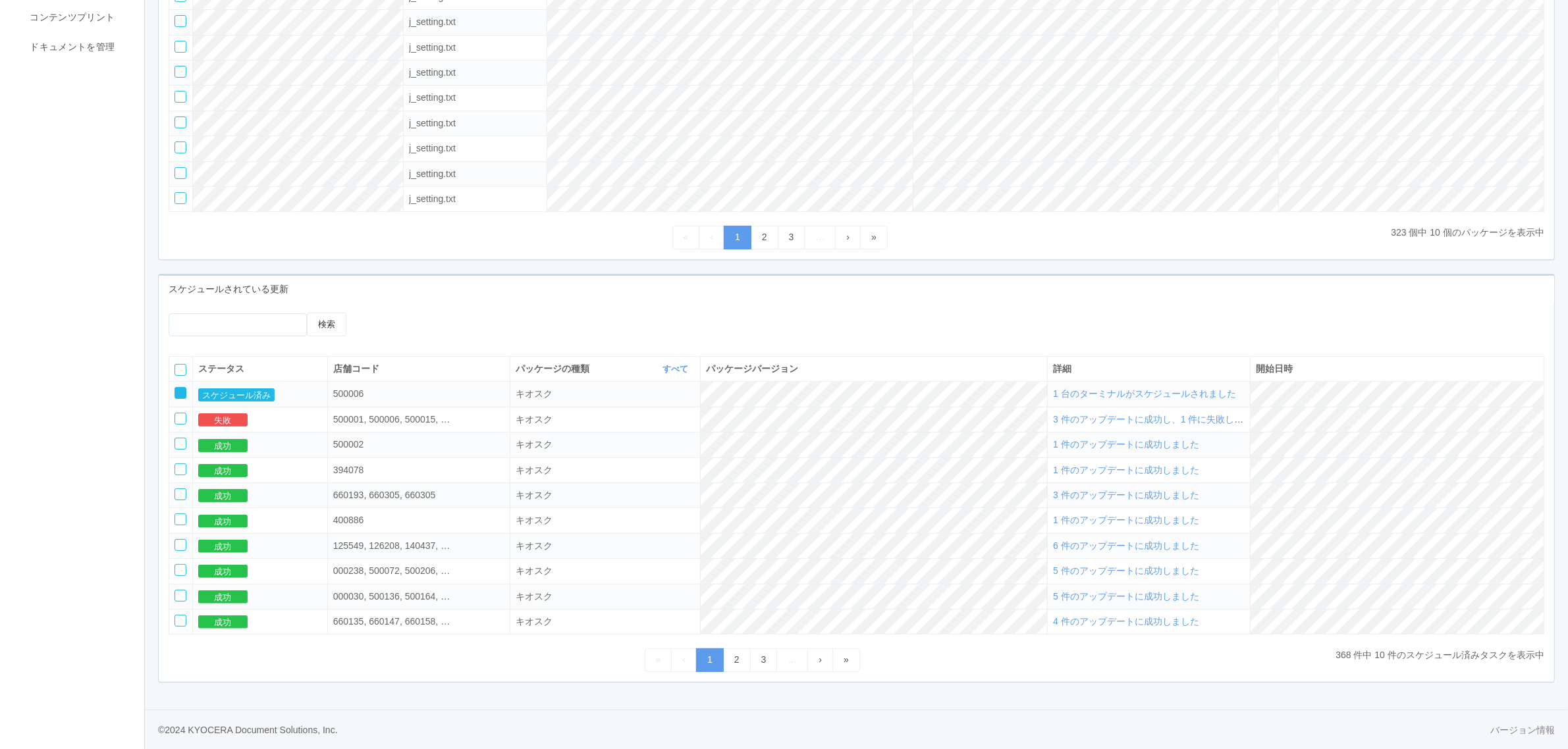
click at [176, 388] on icon at bounding box center [176, 388] width 0 height 0
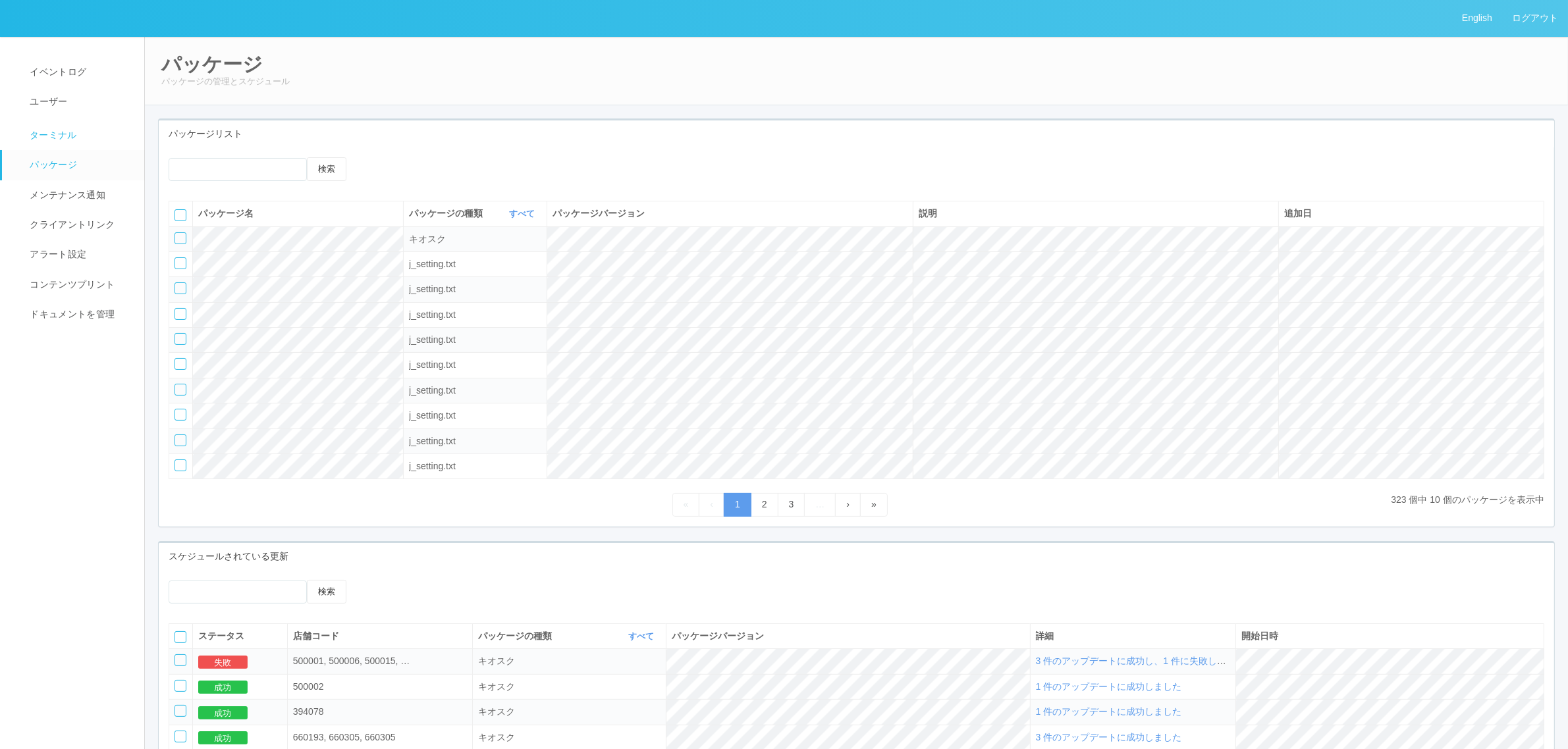
click at [63, 134] on span "ターミナル" at bounding box center [52, 135] width 51 height 11
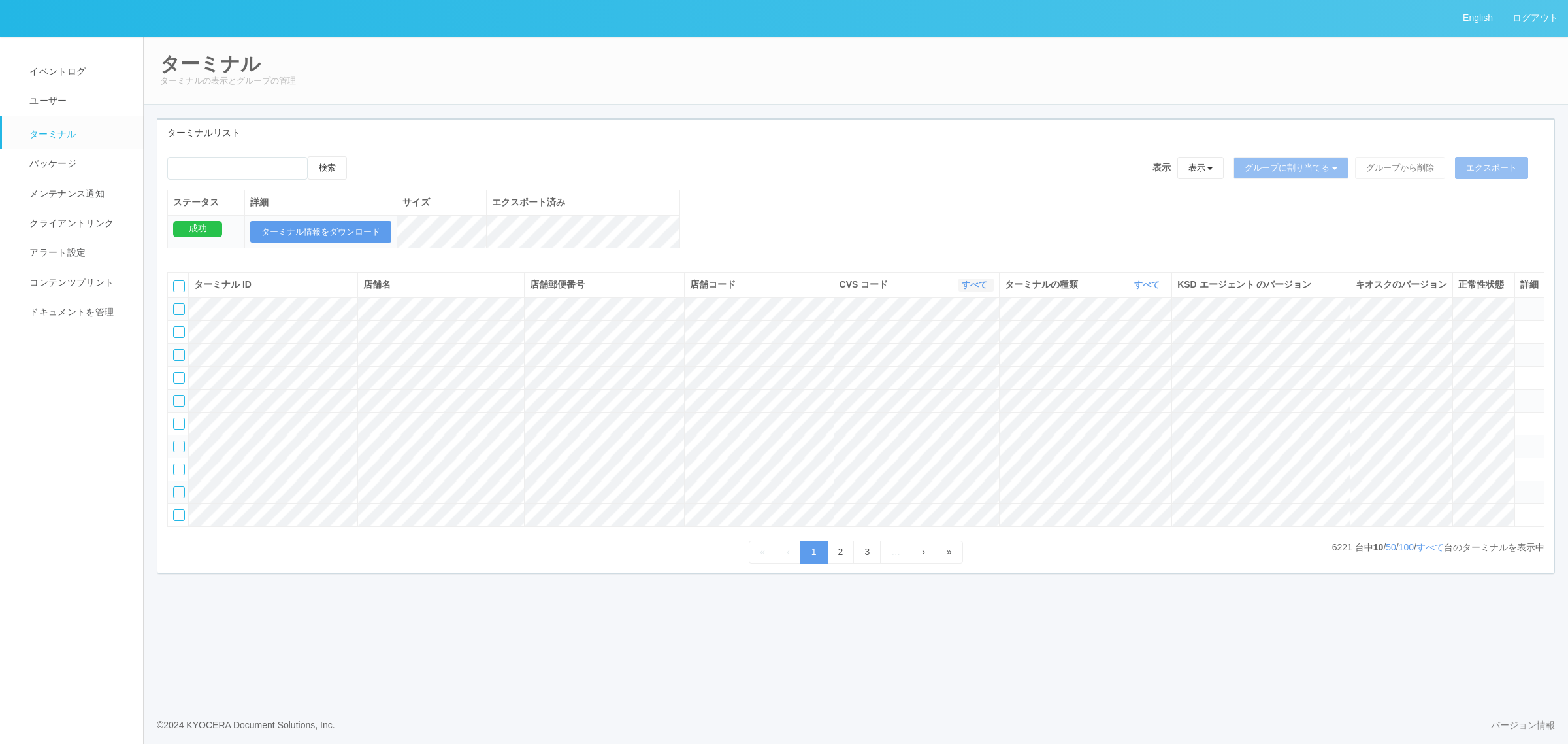
click at [974, 289] on link "すべて" at bounding box center [976, 284] width 29 height 10
click at [931, 196] on div "検索 表示 表示 すべてのターミナル 未割り当てのターミナル グループを追加 グループ名を編集 アーカイブ済みのターミナル グループに割り当てる グループを追…" at bounding box center [856, 209] width 1397 height 106
click at [107, 176] on link "パッケージ" at bounding box center [78, 164] width 153 height 30
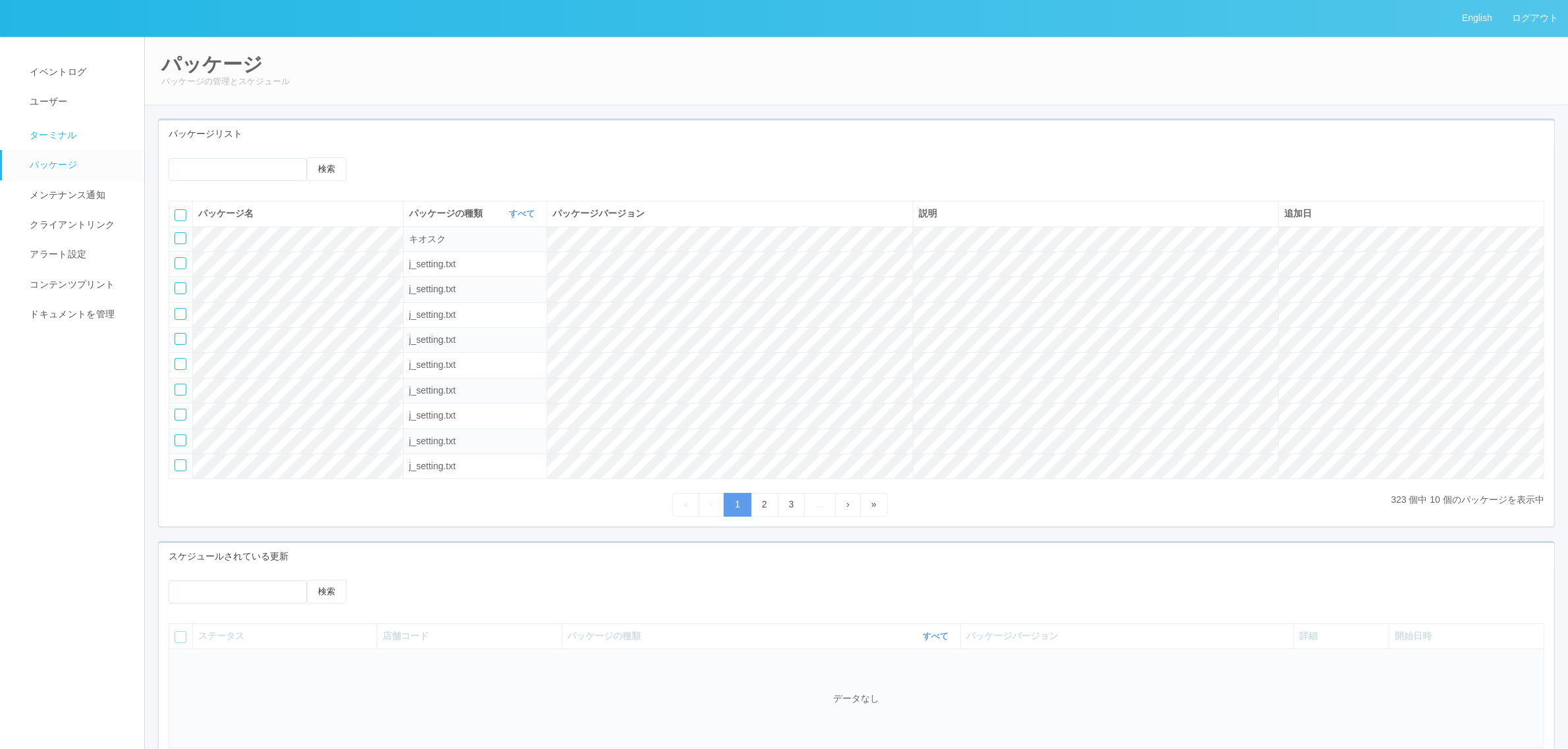
click at [116, 136] on link "ターミナル" at bounding box center [79, 134] width 154 height 33
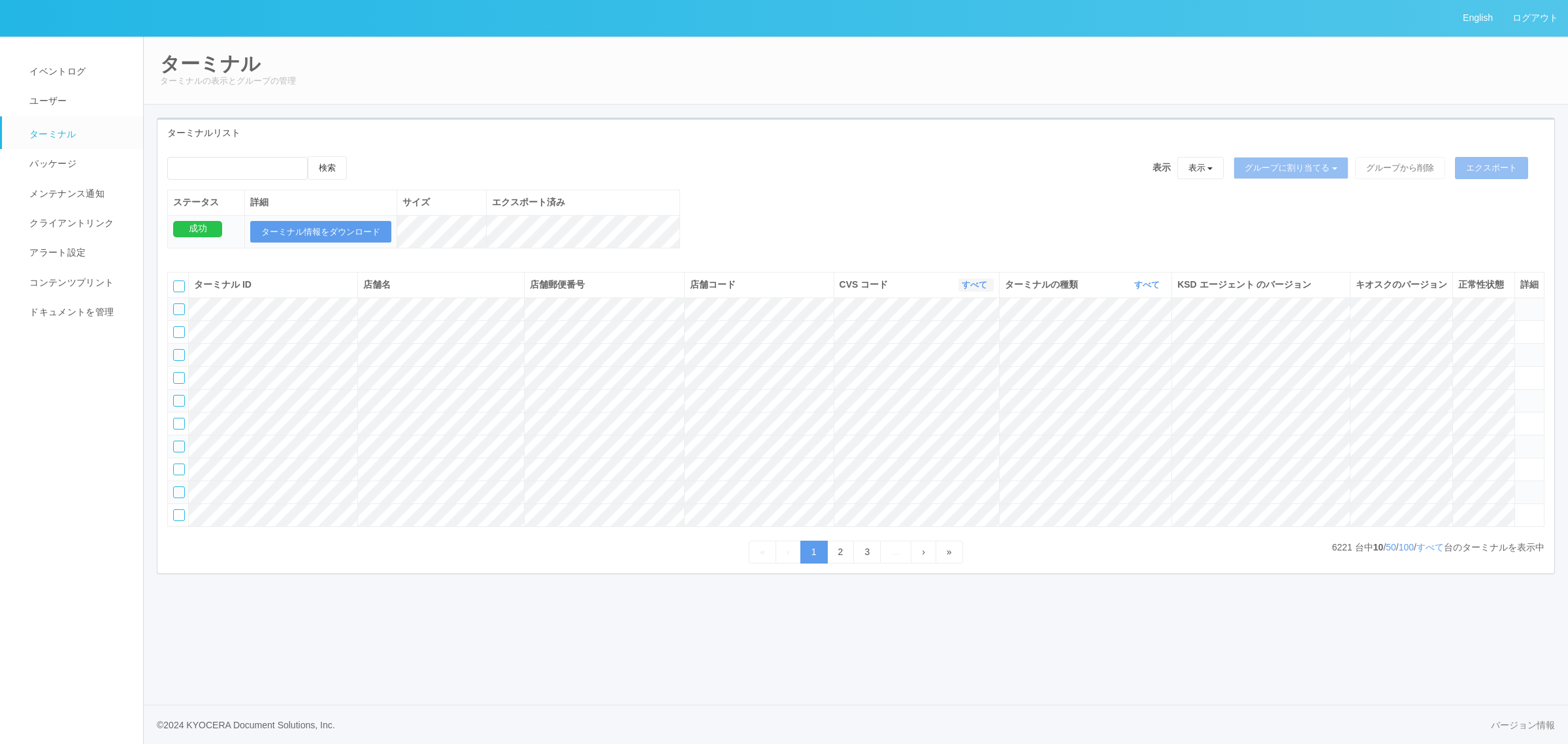
click at [965, 289] on link "すべて" at bounding box center [976, 284] width 29 height 10
click at [962, 384] on link "300035" at bounding box center [941, 375] width 103 height 18
click at [1430, 553] on link "すべて" at bounding box center [1431, 547] width 28 height 11
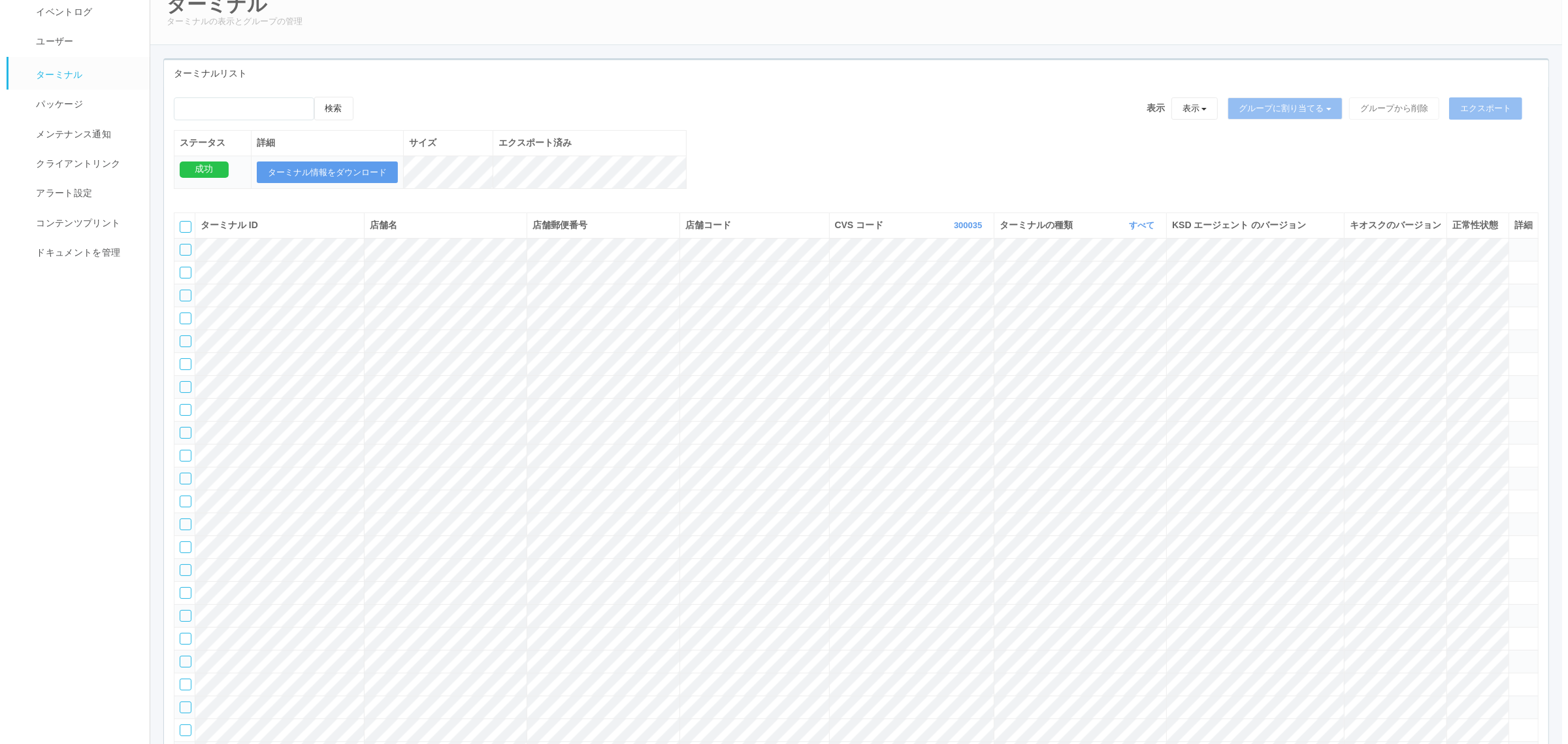
scroll to position [550, 0]
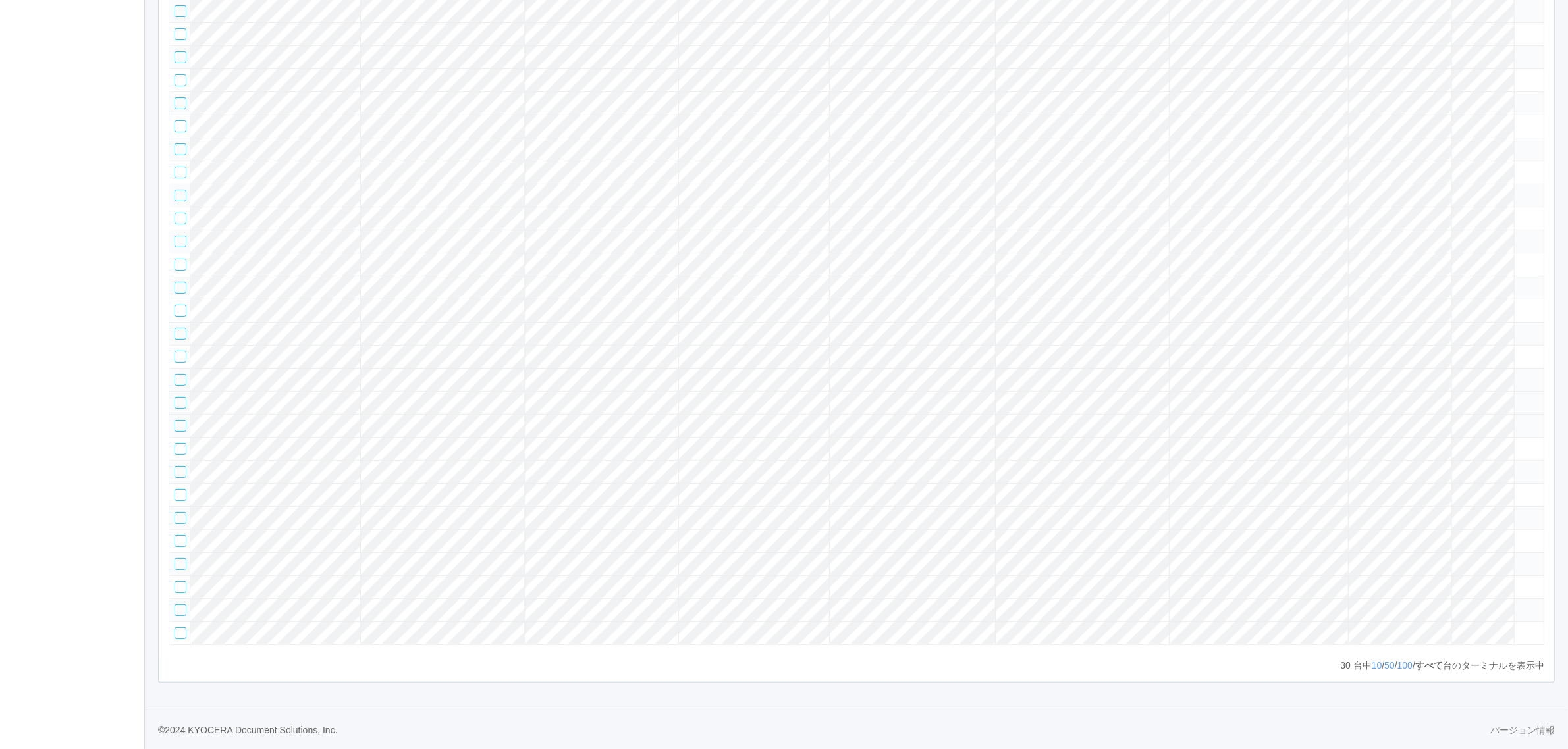
click at [1520, 397] on icon at bounding box center [1520, 397] width 0 height 0
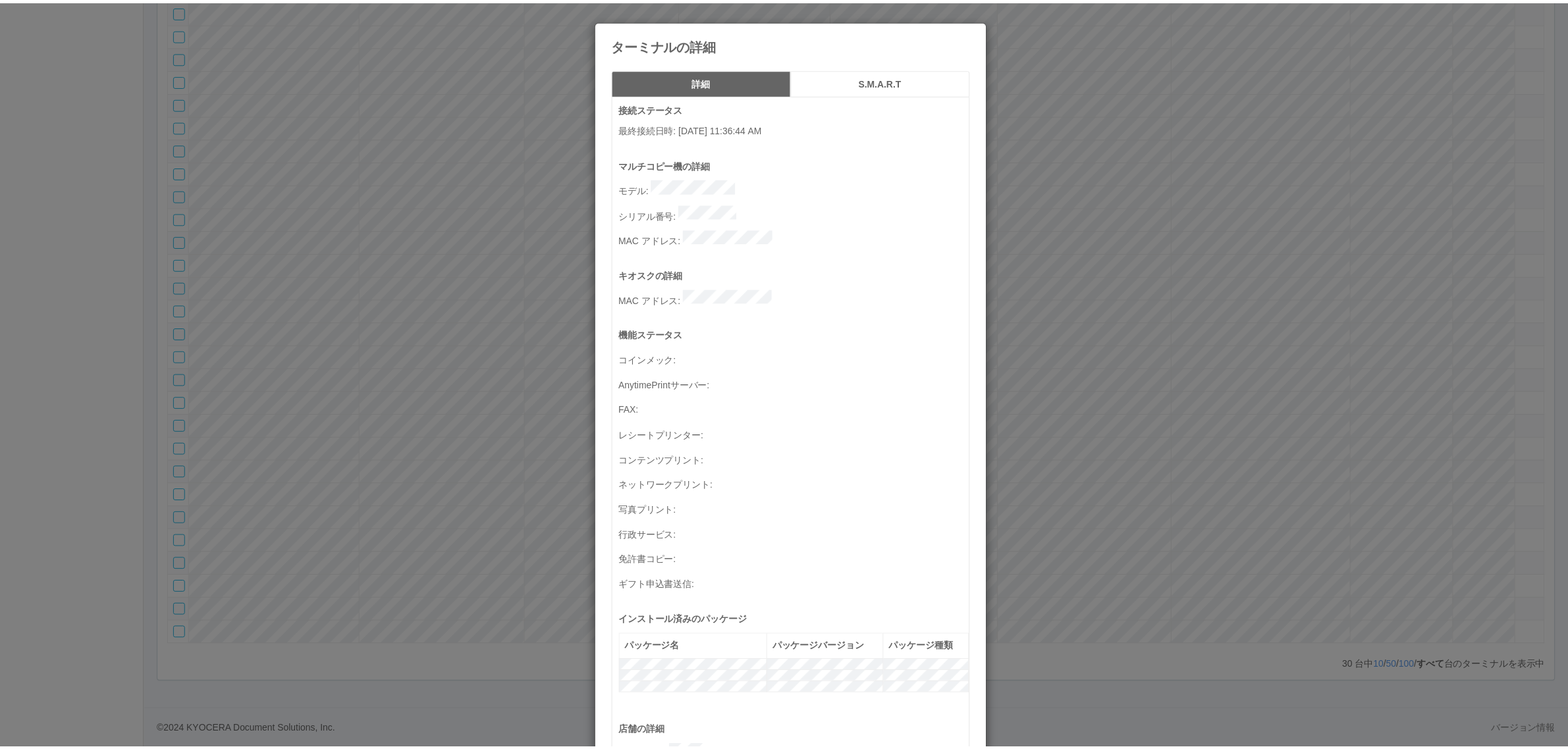
scroll to position [431, 0]
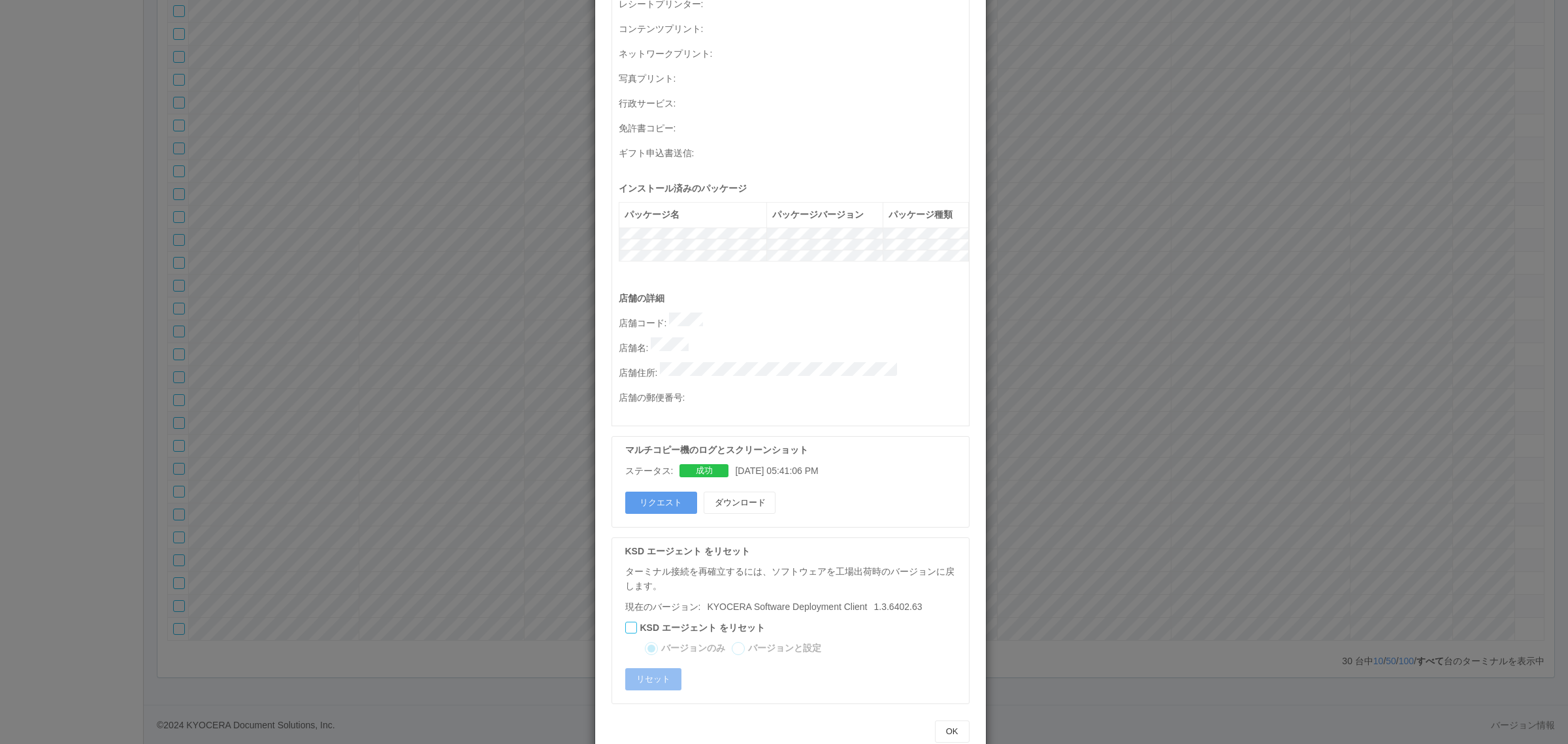
click at [1236, 314] on div "ターミナルの詳細 詳細 S.M.A.R.T 接続ステータス 最終接続日時 : [DATE] 11:36:44 AM マルチコピー機の詳細 モデル : シリアル…" at bounding box center [784, 372] width 1568 height 744
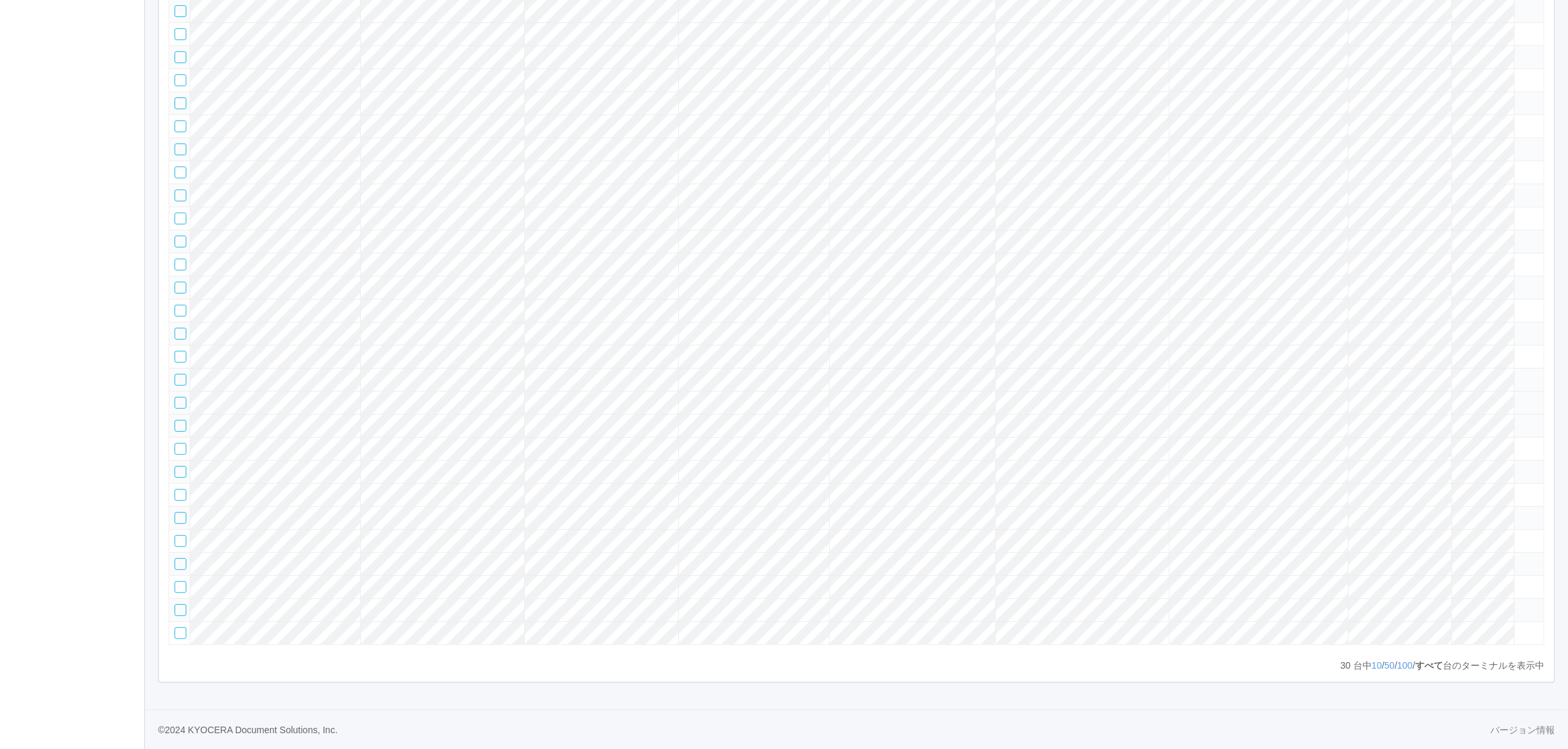
click at [176, 397] on div at bounding box center [180, 403] width 12 height 12
click at [1312, 330] on tbody at bounding box center [856, 299] width 1375 height 691
click at [1402, 391] on tr at bounding box center [856, 402] width 1375 height 23
click at [1520, 397] on icon at bounding box center [1520, 397] width 0 height 0
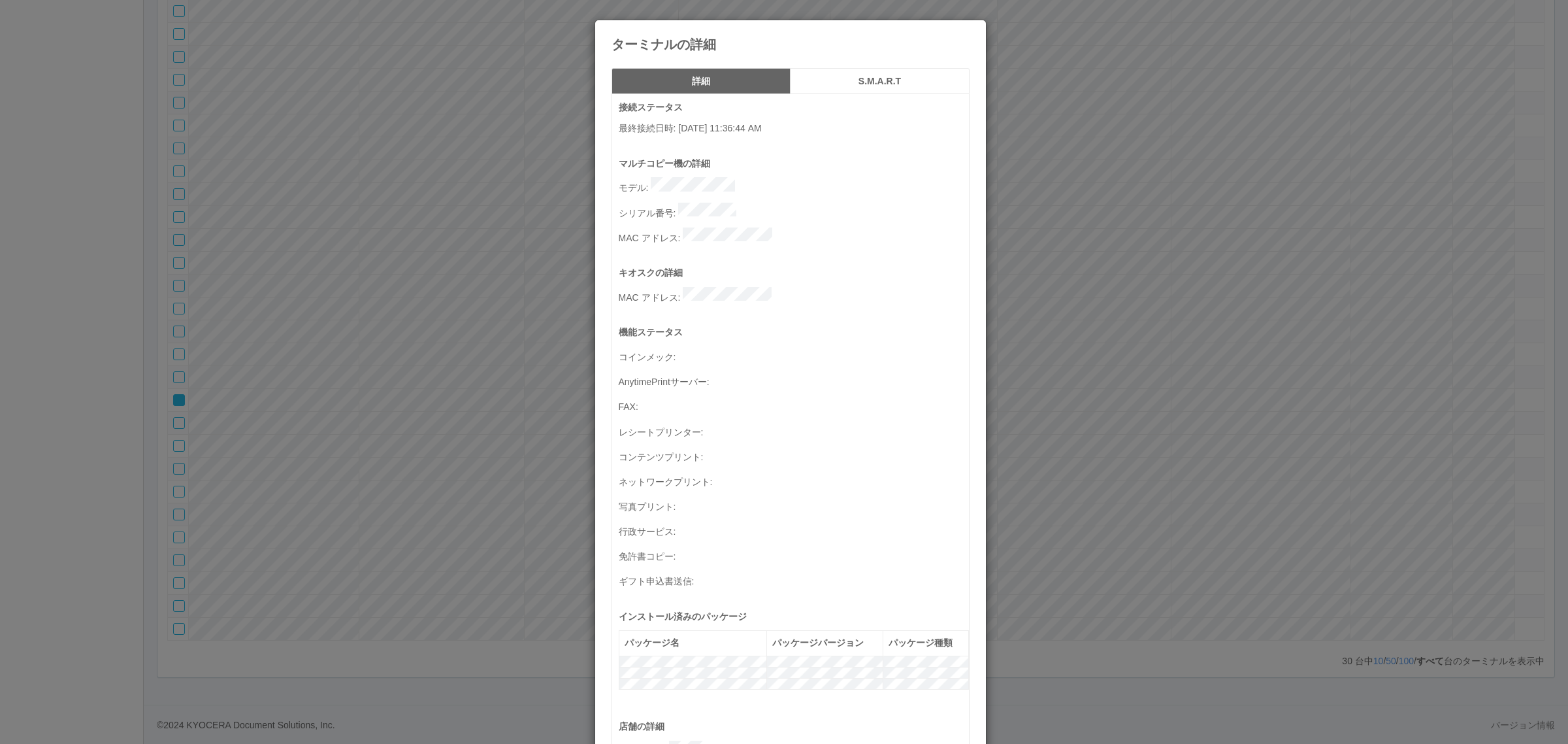
click at [1158, 309] on div "ターミナルの詳細 詳細 S.M.A.R.T 接続ステータス 最終接続日時 : [DATE] 11:36:44 AM マルチコピー機の詳細 モデル : シリアル…" at bounding box center [784, 372] width 1568 height 744
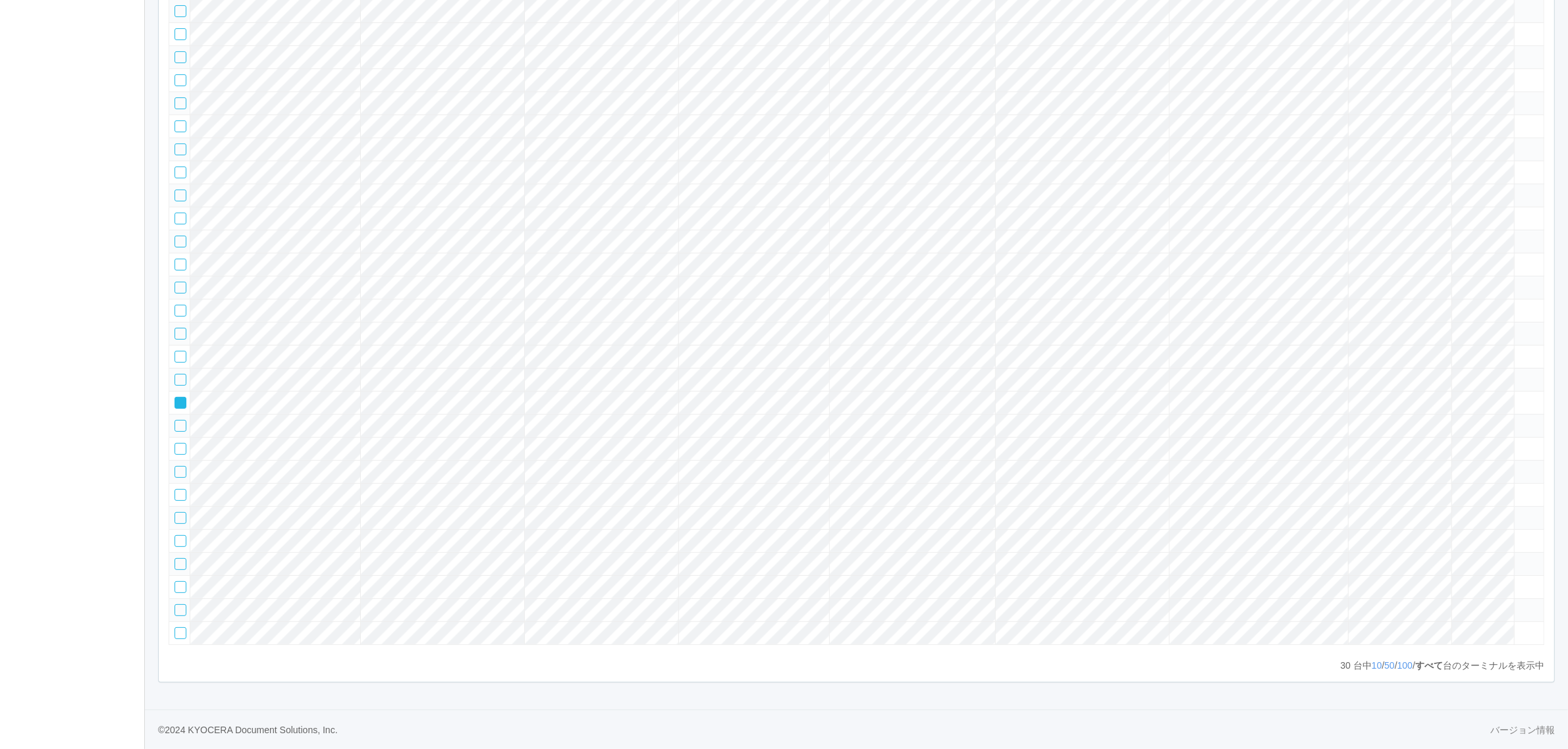
scroll to position [0, 0]
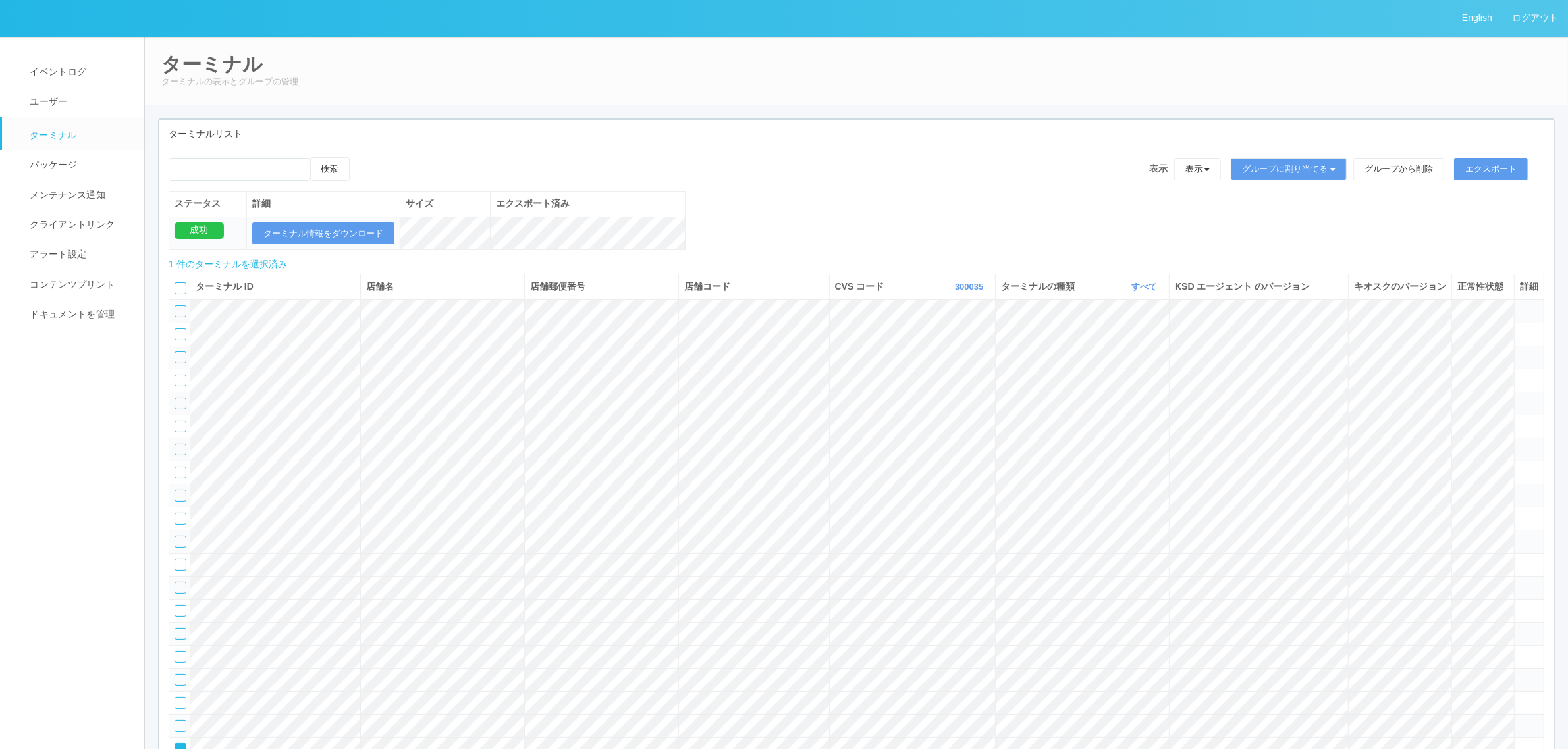
click at [363, 158] on icon at bounding box center [363, 158] width 0 height 0
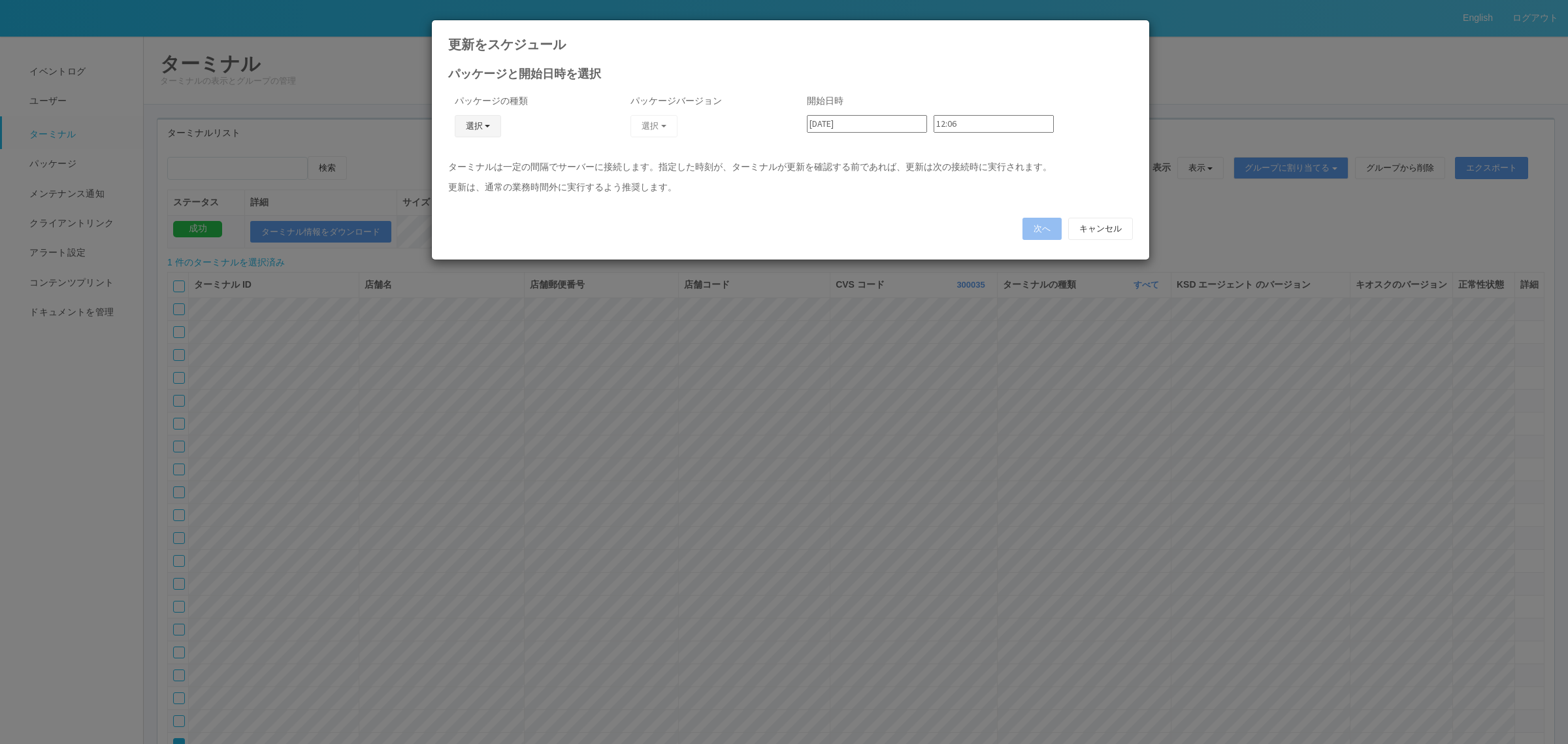
click at [469, 125] on button "選択" at bounding box center [479, 126] width 47 height 22
click at [464, 184] on link "キオスク" at bounding box center [458, 182] width 103 height 20
click at [664, 122] on button "選択" at bounding box center [654, 126] width 47 height 22
click at [640, 184] on link "2.1.5218" at bounding box center [627, 182] width 118 height 20
click at [1029, 226] on button "次へ" at bounding box center [1042, 229] width 39 height 22
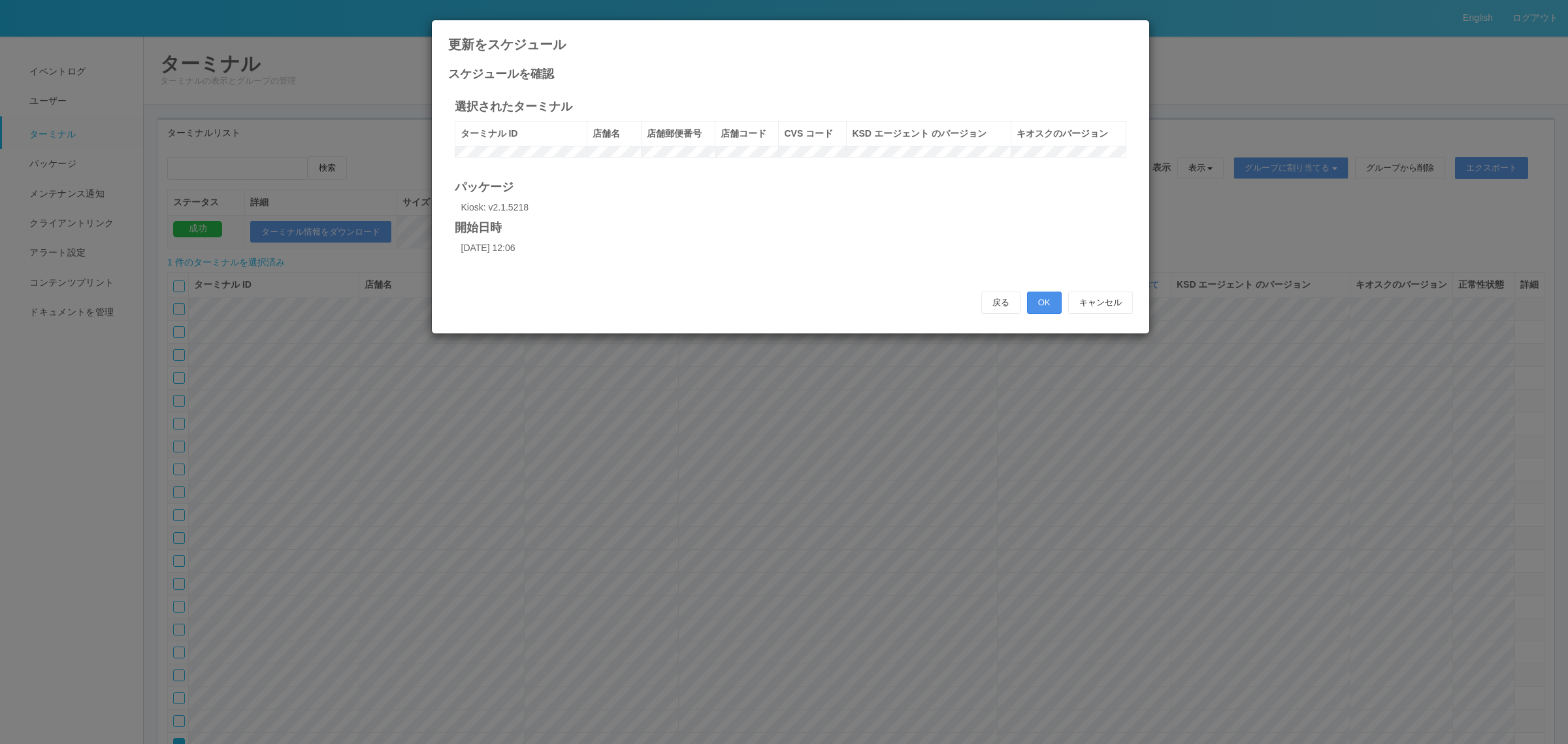
click at [1057, 314] on button "OK" at bounding box center [1044, 303] width 35 height 22
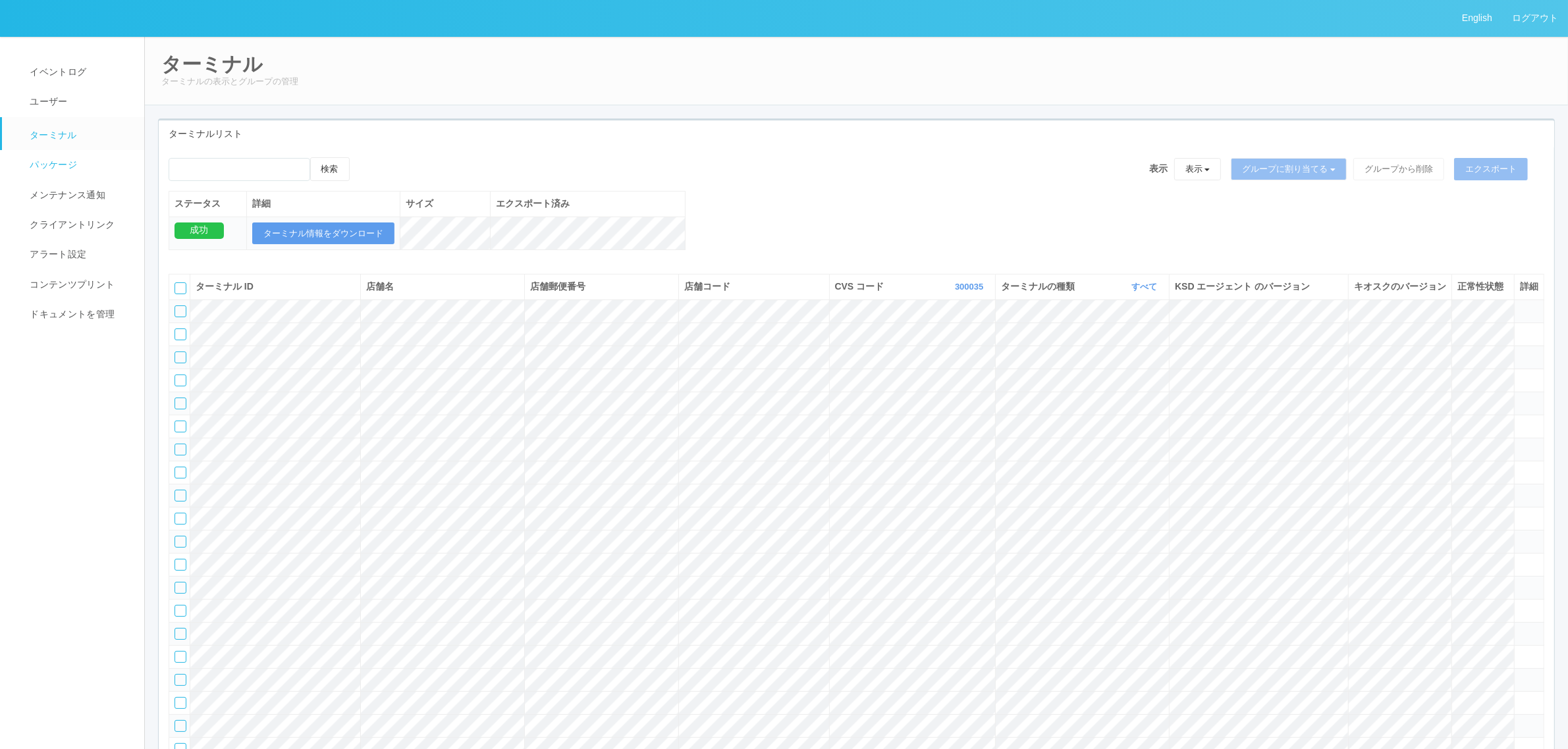
click at [70, 166] on span "パッケージ" at bounding box center [52, 165] width 51 height 11
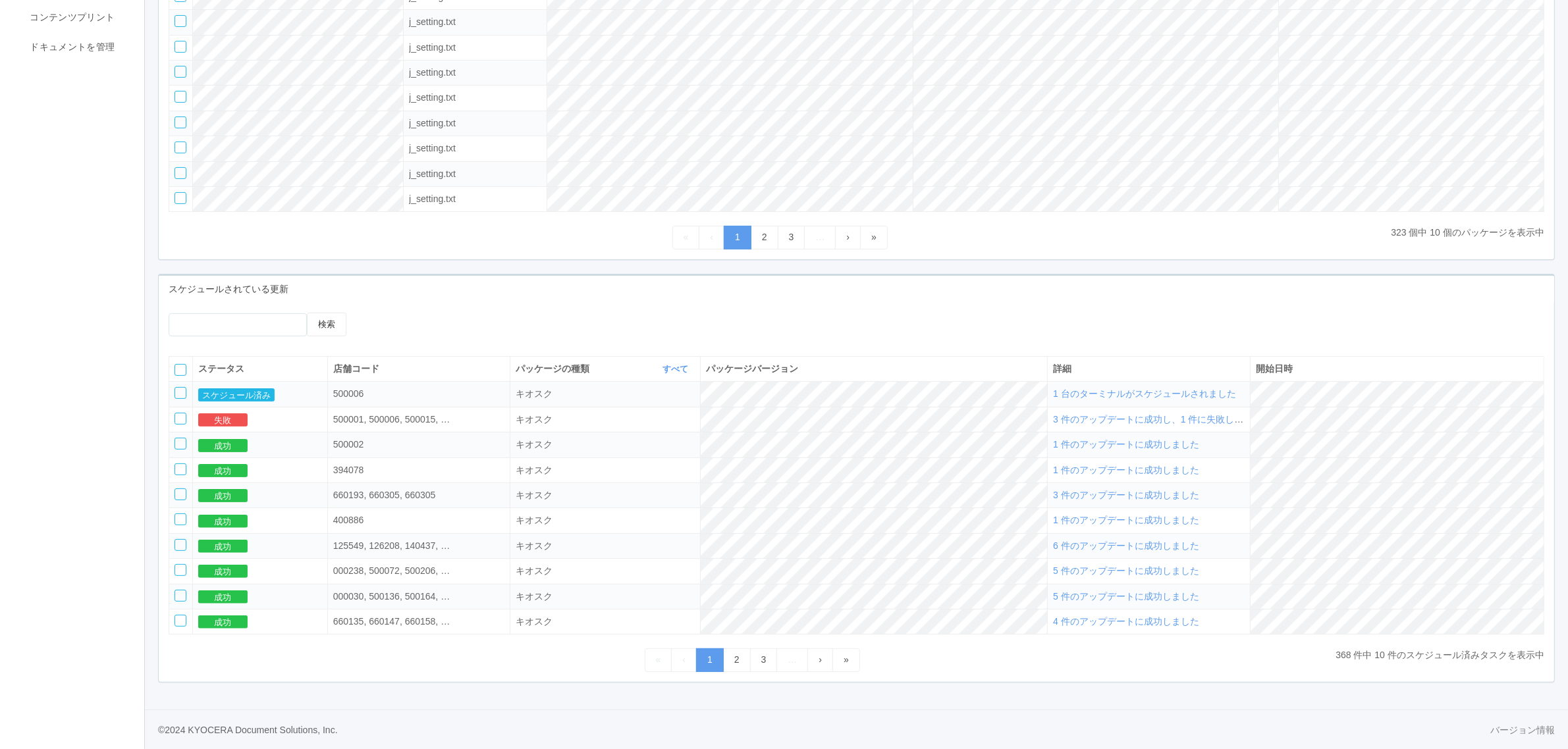
scroll to position [278, 0]
click at [1174, 388] on span "1 台のターミナルがスケジュールされました" at bounding box center [1144, 393] width 183 height 11
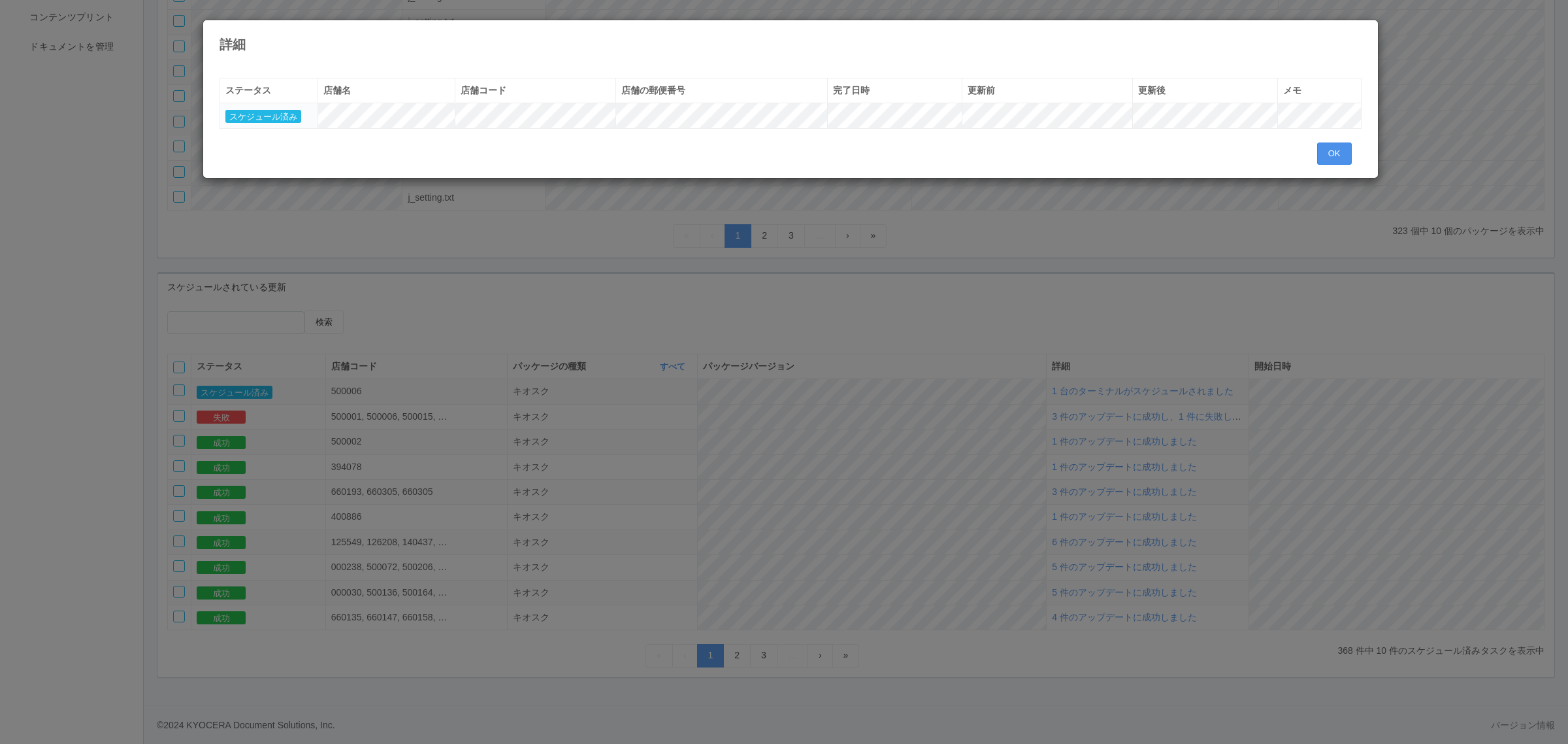
click at [1337, 155] on button "OK" at bounding box center [1335, 154] width 35 height 22
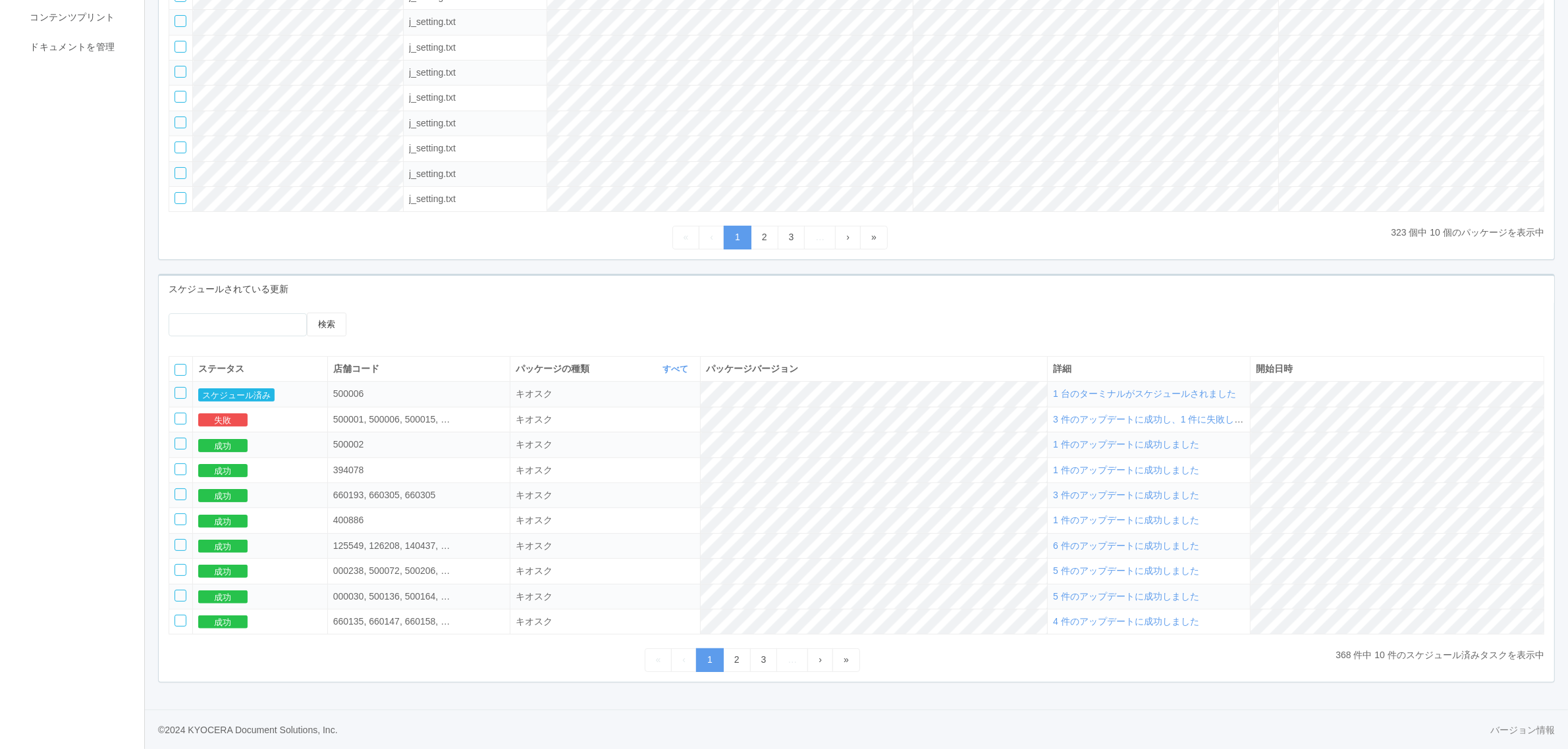
click at [948, 343] on div "検索" at bounding box center [857, 329] width 1395 height 34
click at [1140, 390] on span "1 台のターミナルがスケジュールされました" at bounding box center [1144, 393] width 183 height 11
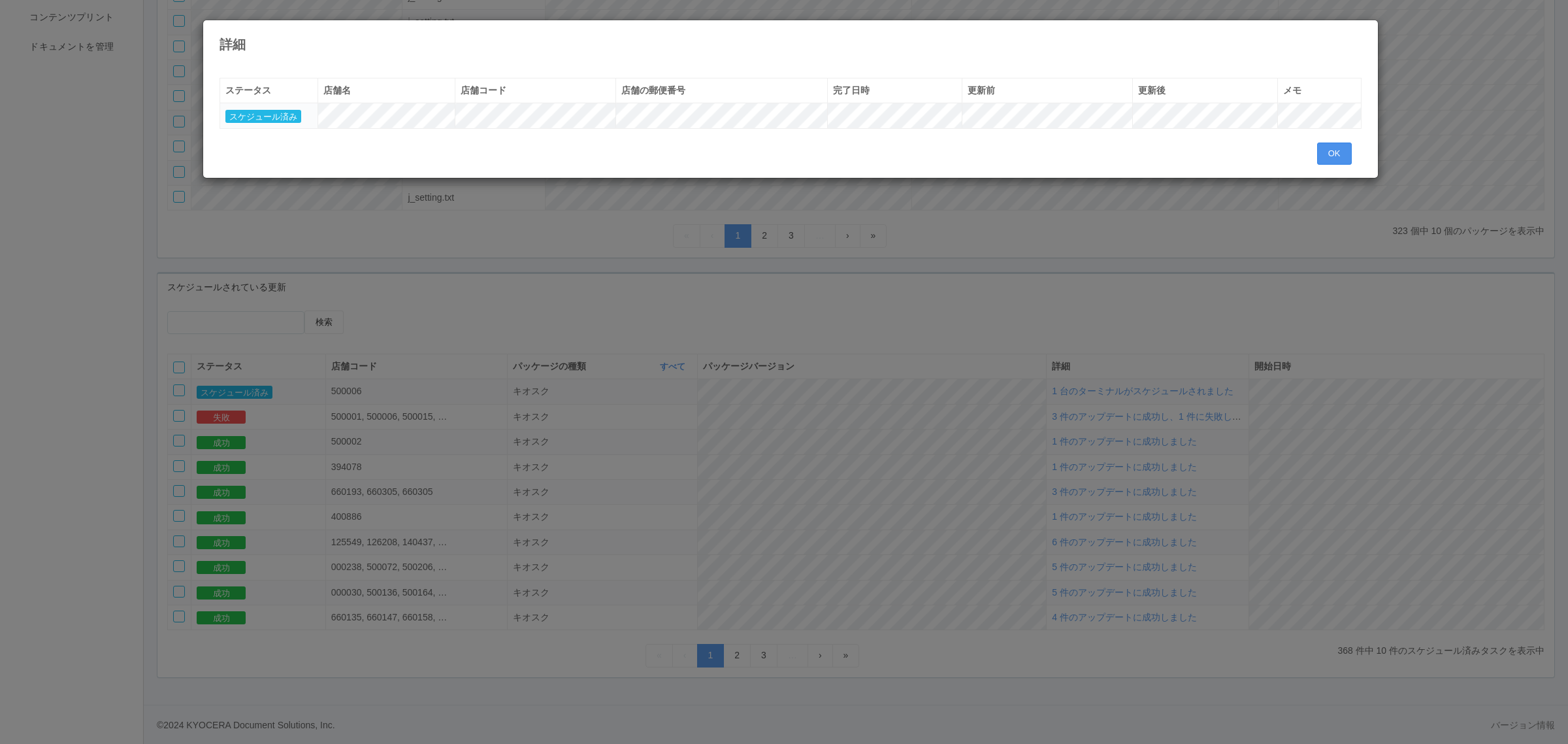
click at [1331, 156] on button "OK" at bounding box center [1335, 154] width 35 height 22
